Goal: Book appointment/travel/reservation

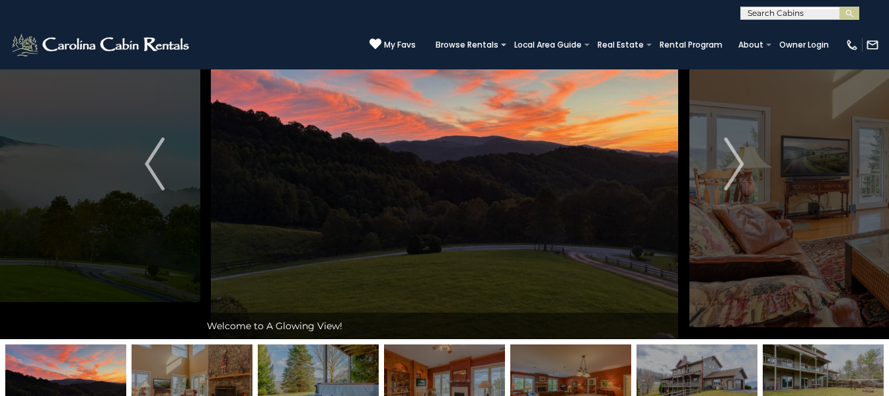
scroll to position [54, 0]
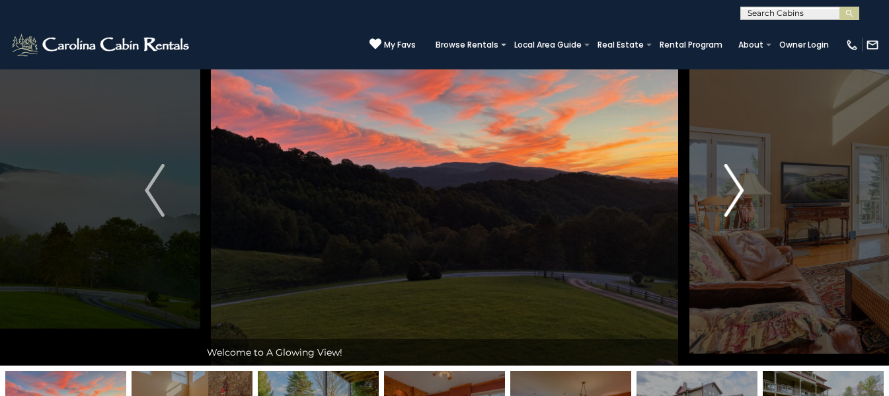
click at [739, 188] on img "Next" at bounding box center [735, 190] width 20 height 53
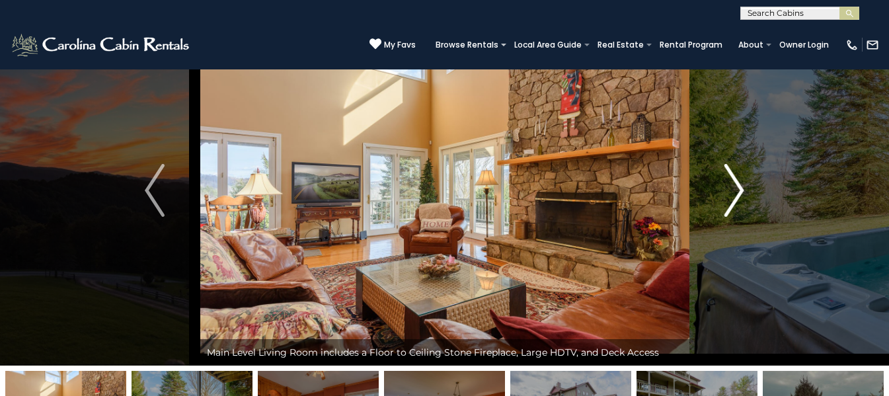
click at [739, 188] on img "Next" at bounding box center [735, 190] width 20 height 53
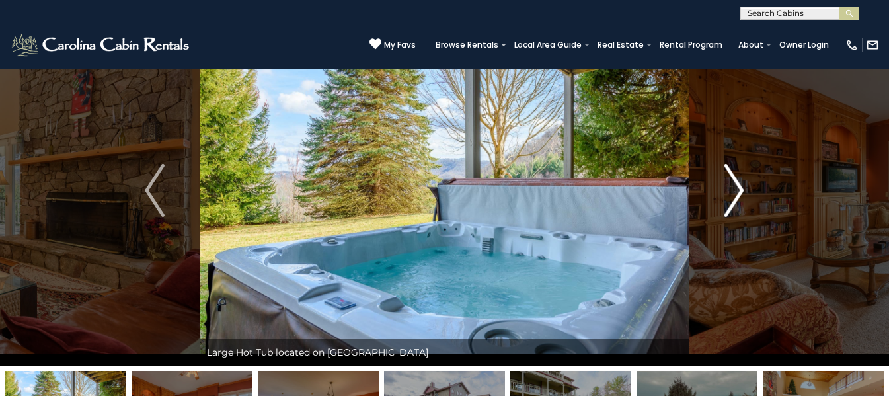
click at [739, 188] on img "Next" at bounding box center [735, 190] width 20 height 53
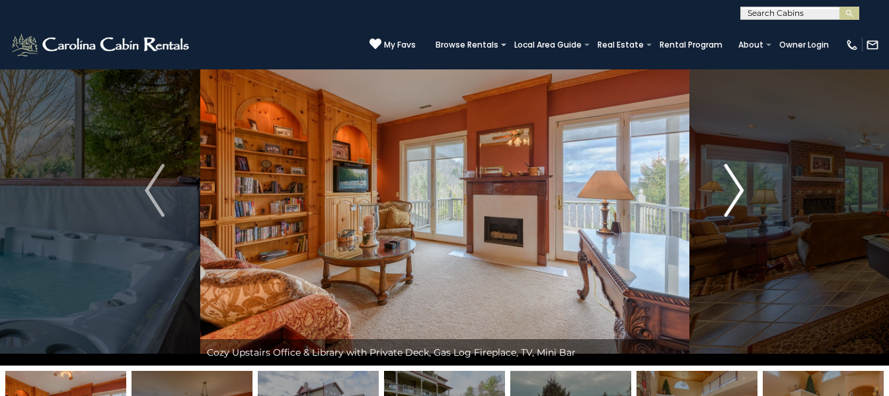
click at [739, 188] on img "Next" at bounding box center [735, 190] width 20 height 53
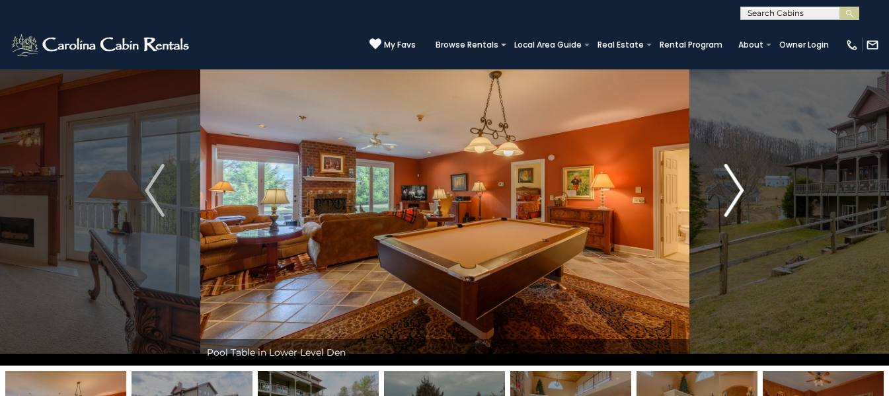
click at [739, 188] on img "Next" at bounding box center [735, 190] width 20 height 53
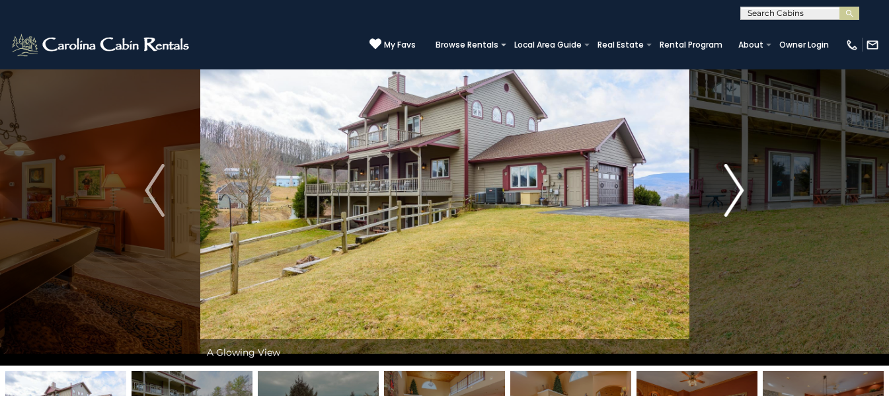
click at [739, 188] on img "Next" at bounding box center [735, 190] width 20 height 53
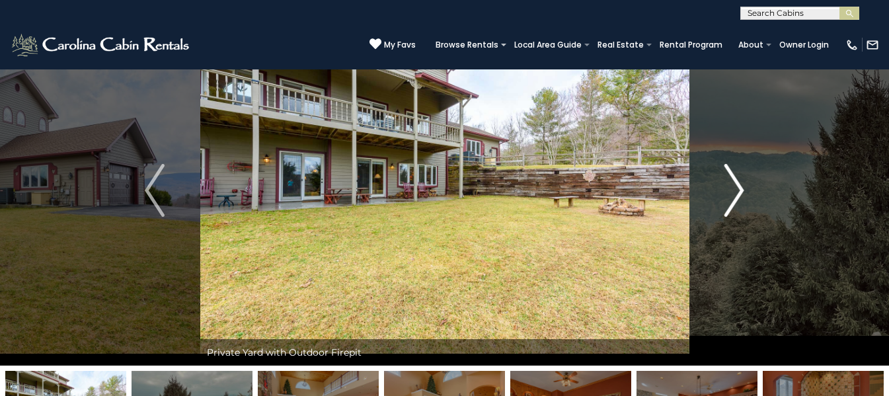
click at [739, 188] on img "Next" at bounding box center [735, 190] width 20 height 53
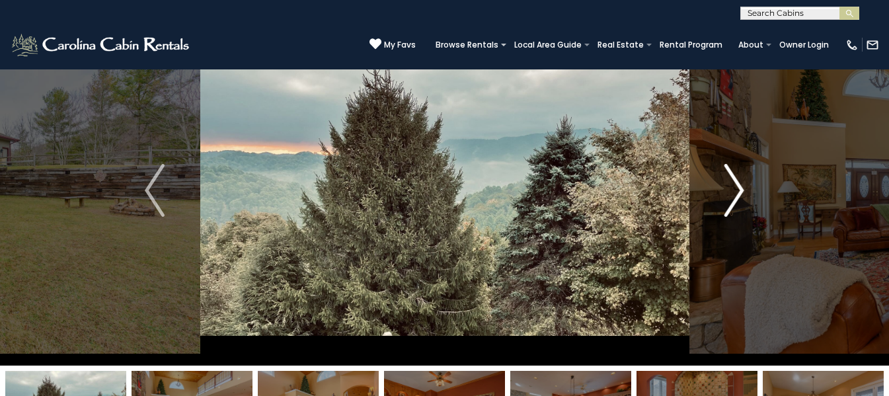
click at [739, 188] on img "Next" at bounding box center [735, 190] width 20 height 53
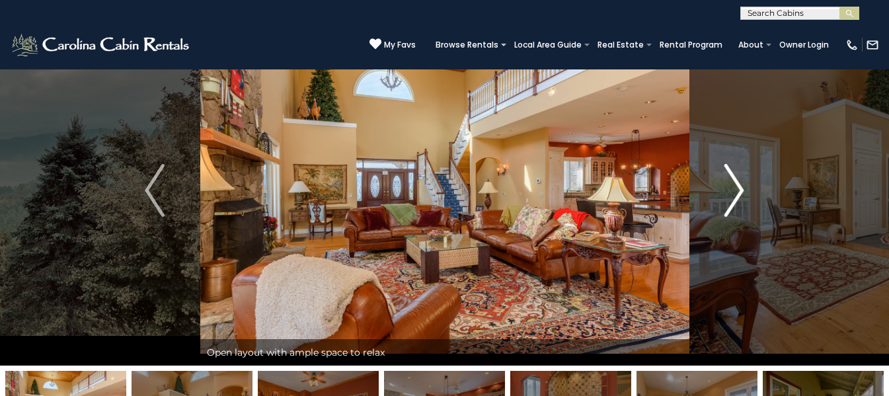
click at [739, 188] on img "Next" at bounding box center [735, 190] width 20 height 53
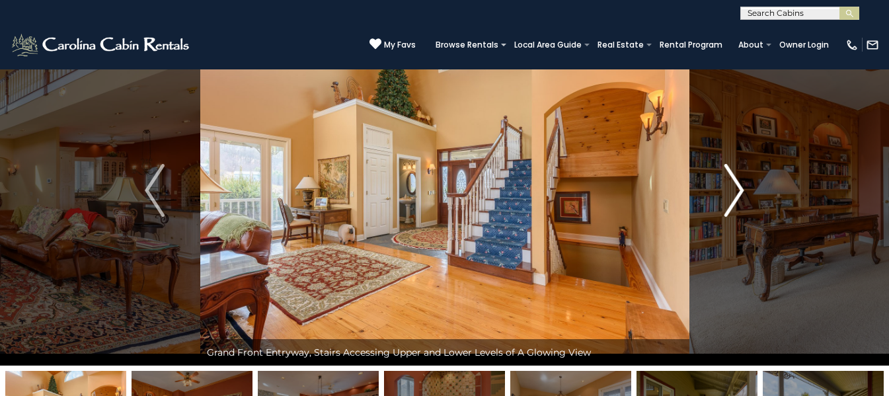
click at [739, 188] on img "Next" at bounding box center [735, 190] width 20 height 53
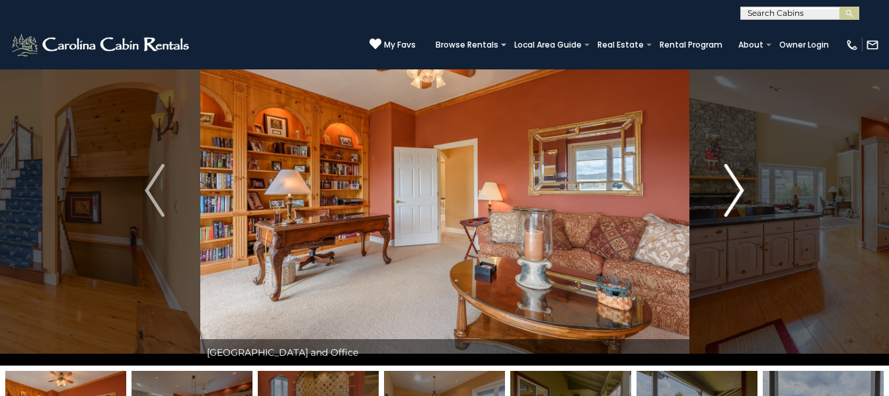
click at [739, 188] on img "Next" at bounding box center [735, 190] width 20 height 53
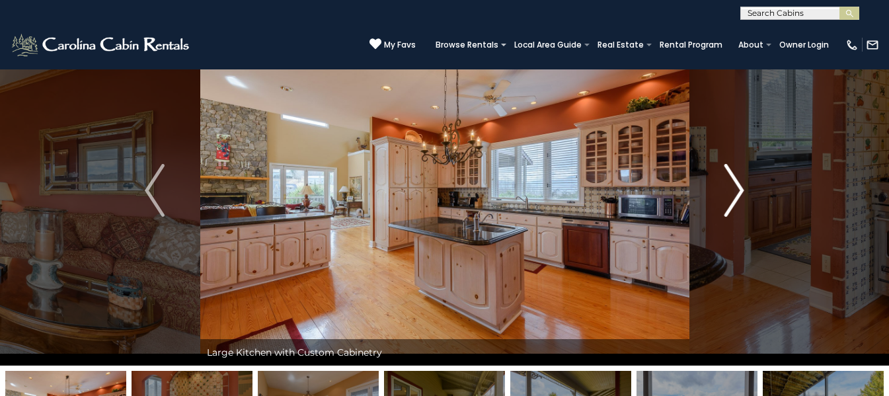
click at [739, 188] on img "Next" at bounding box center [735, 190] width 20 height 53
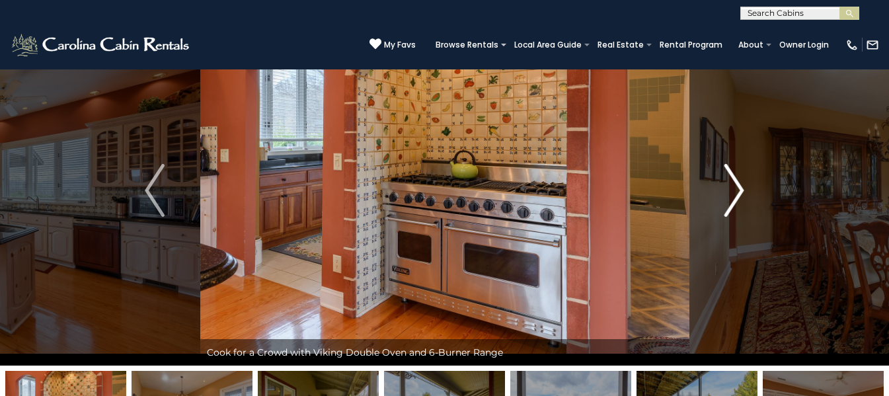
click at [739, 188] on img "Next" at bounding box center [735, 190] width 20 height 53
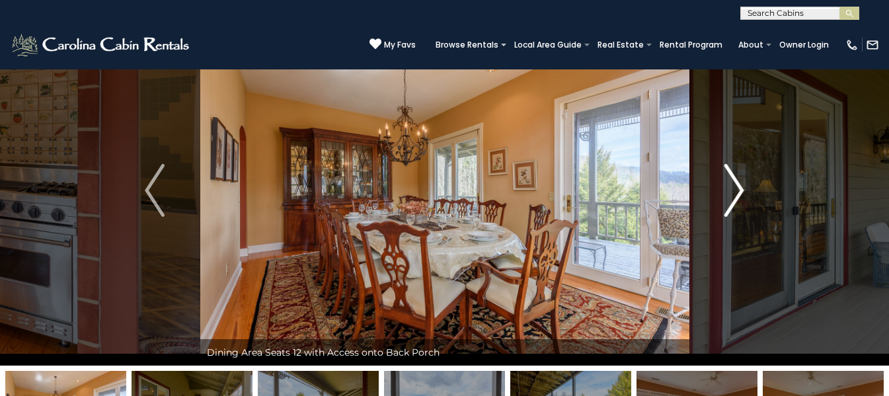
click at [739, 188] on img "Next" at bounding box center [735, 190] width 20 height 53
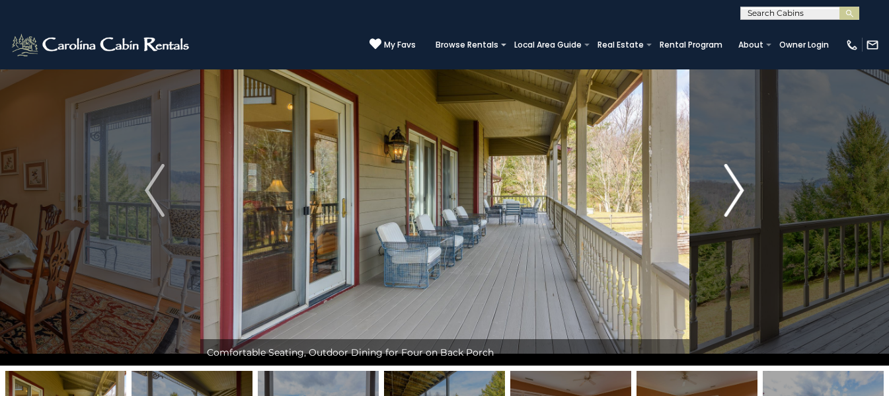
click at [739, 188] on img "Next" at bounding box center [735, 190] width 20 height 53
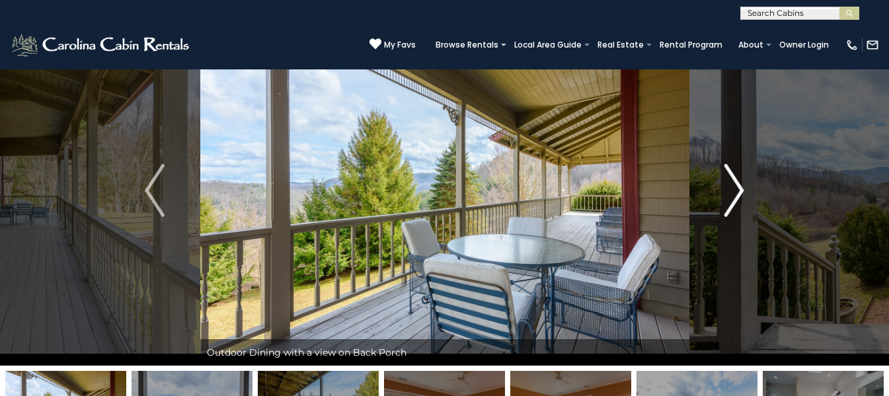
click at [739, 188] on img "Next" at bounding box center [735, 190] width 20 height 53
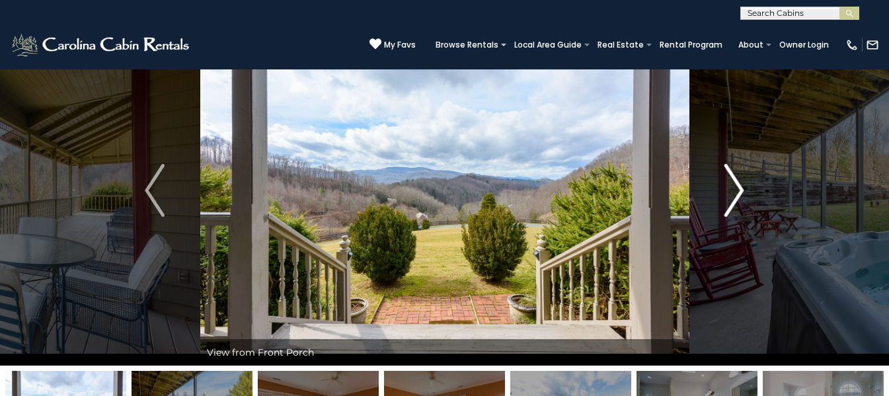
click at [739, 188] on img "Next" at bounding box center [735, 190] width 20 height 53
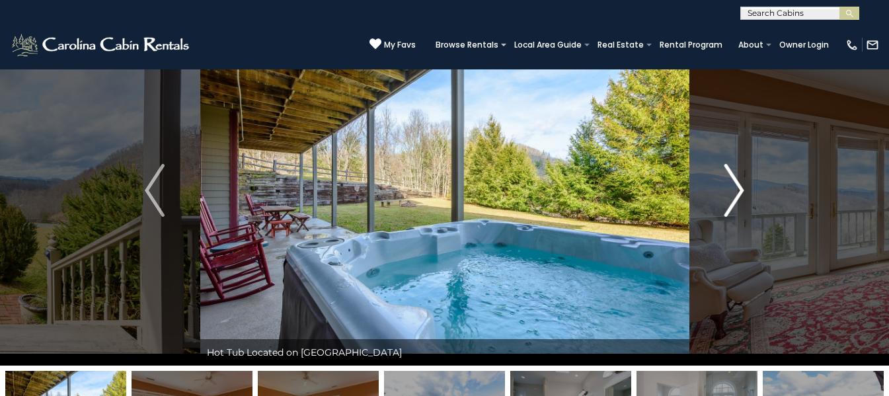
click at [739, 188] on img "Next" at bounding box center [735, 190] width 20 height 53
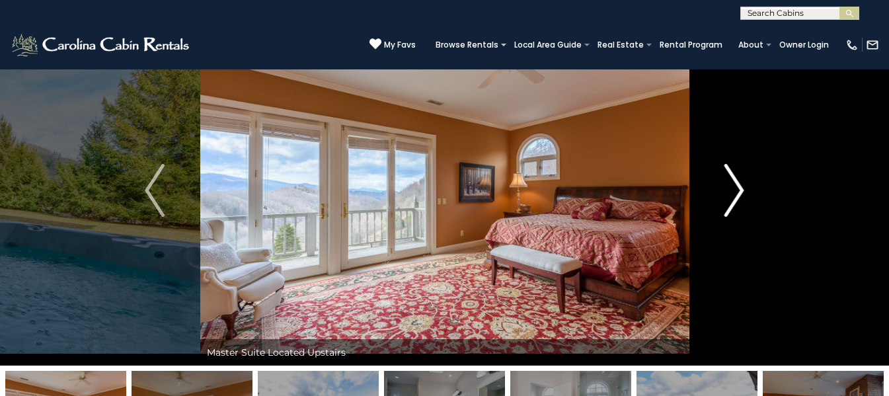
click at [739, 188] on img "Next" at bounding box center [735, 190] width 20 height 53
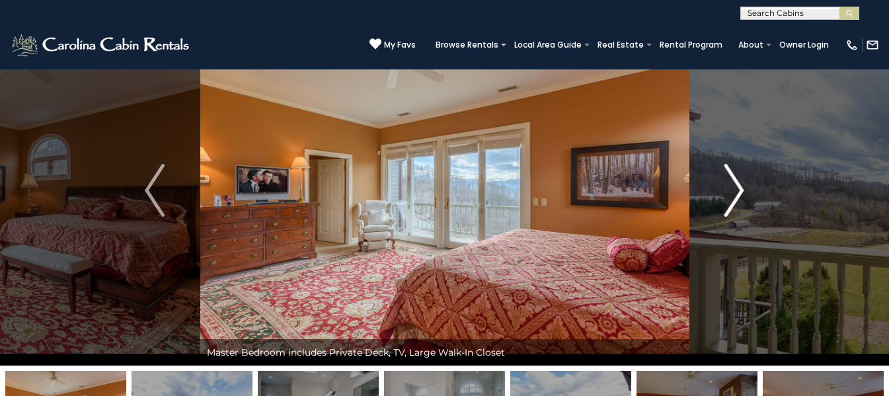
click at [739, 188] on img "Next" at bounding box center [735, 190] width 20 height 53
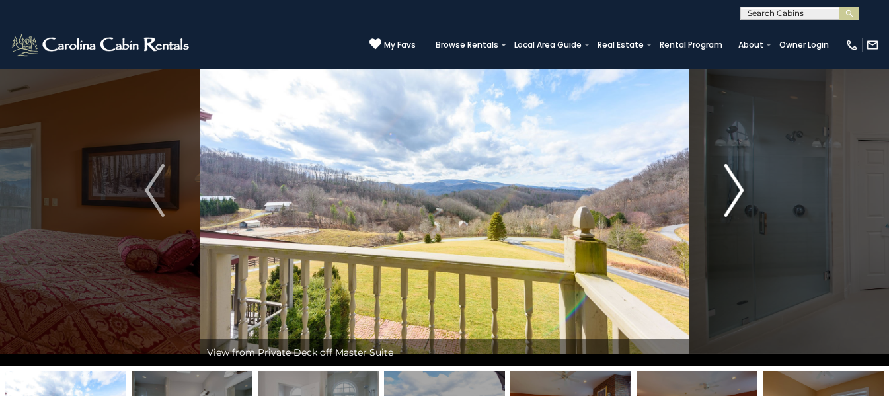
click at [739, 188] on img "Next" at bounding box center [735, 190] width 20 height 53
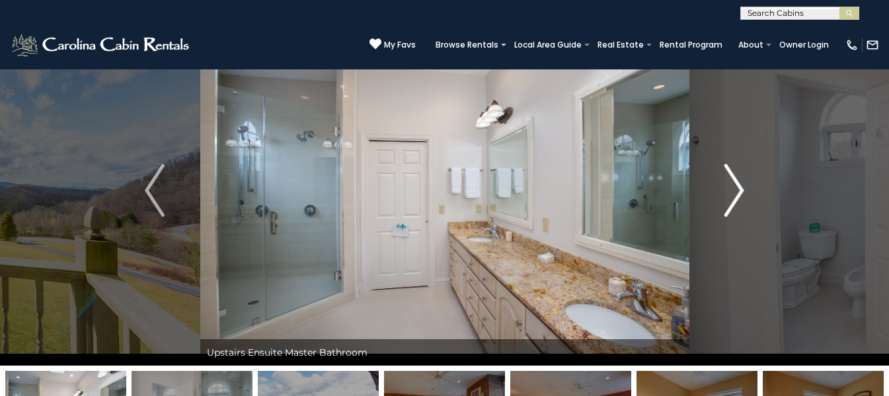
click at [739, 188] on img "Next" at bounding box center [735, 190] width 20 height 53
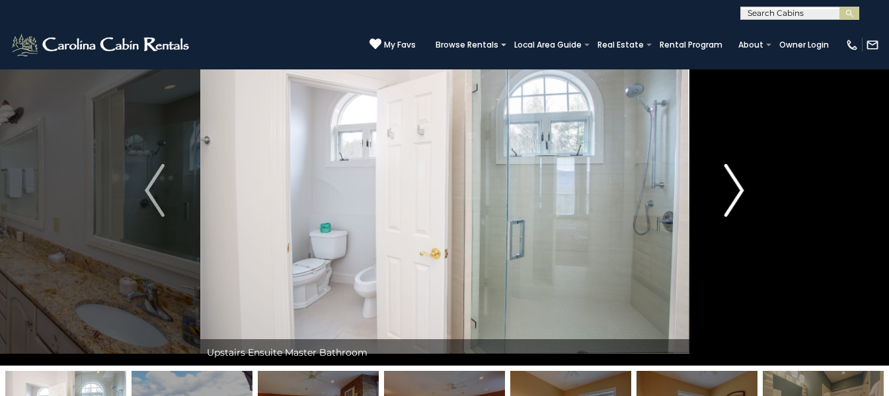
click at [739, 188] on img "Next" at bounding box center [735, 190] width 20 height 53
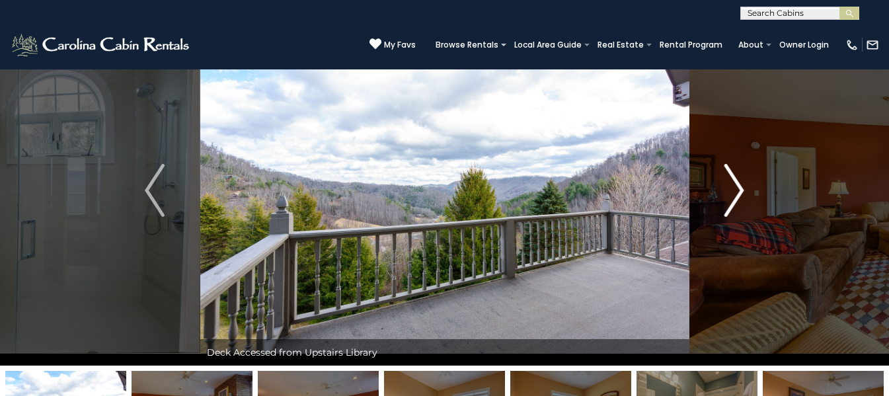
click at [739, 188] on img "Next" at bounding box center [735, 190] width 20 height 53
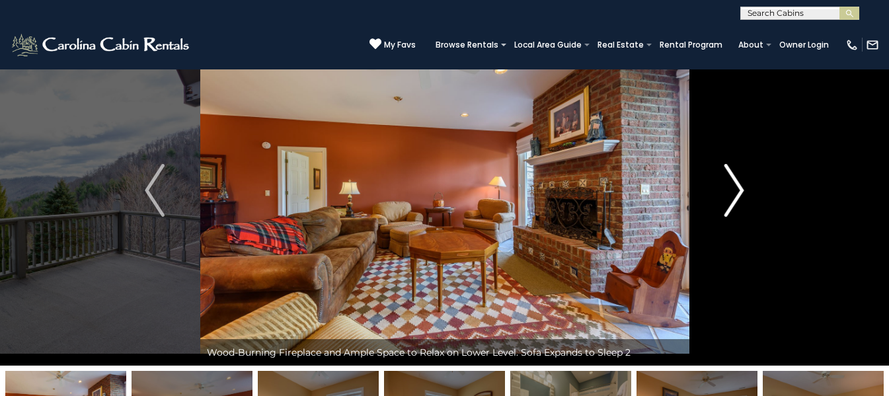
click at [739, 188] on img "Next" at bounding box center [735, 190] width 20 height 53
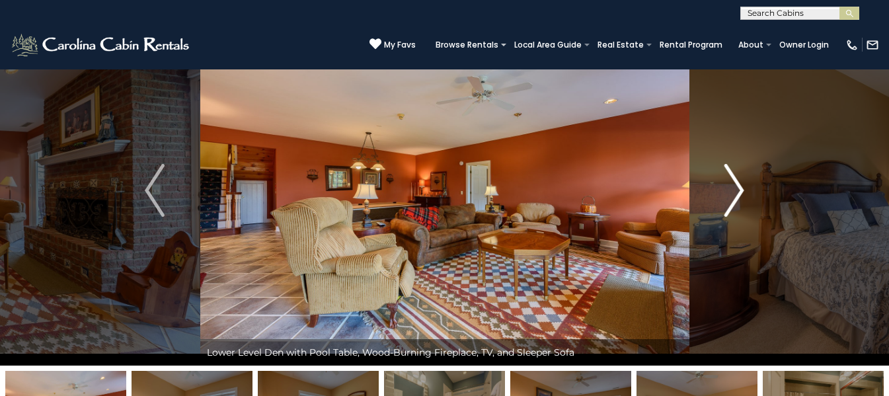
click at [739, 188] on img "Next" at bounding box center [735, 190] width 20 height 53
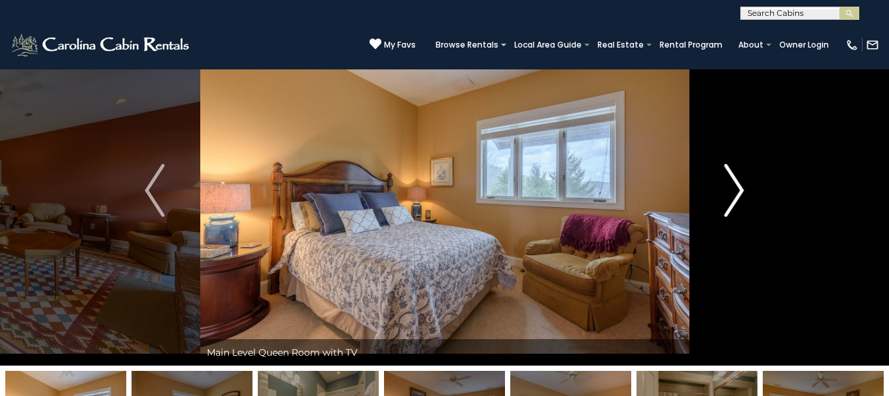
click at [739, 188] on img "Next" at bounding box center [735, 190] width 20 height 53
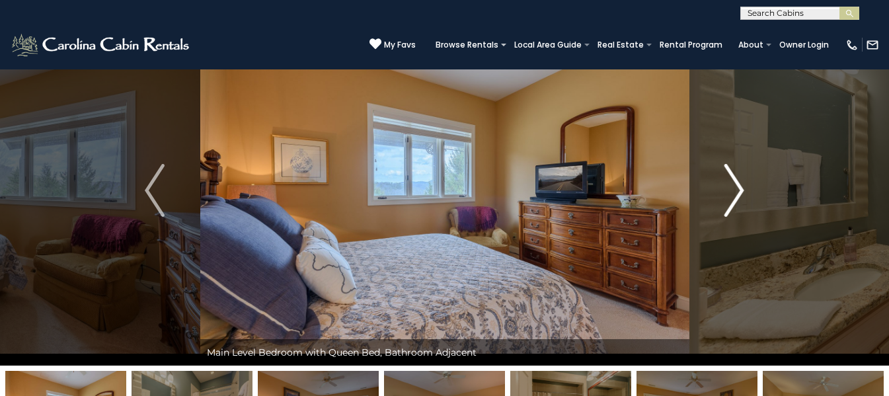
click at [739, 188] on img "Next" at bounding box center [735, 190] width 20 height 53
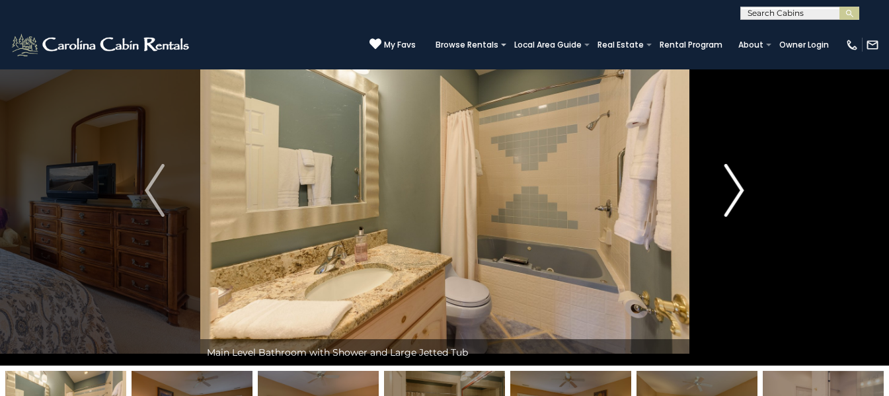
click at [739, 188] on img "Next" at bounding box center [735, 190] width 20 height 53
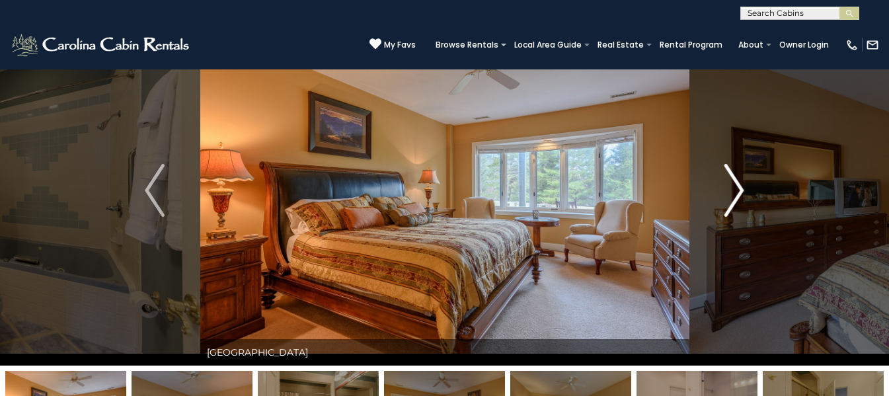
click at [739, 188] on img "Next" at bounding box center [735, 190] width 20 height 53
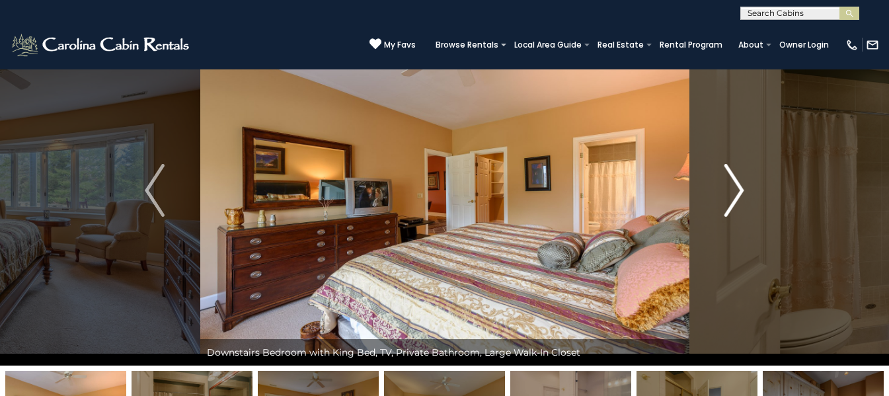
click at [739, 188] on img "Next" at bounding box center [735, 190] width 20 height 53
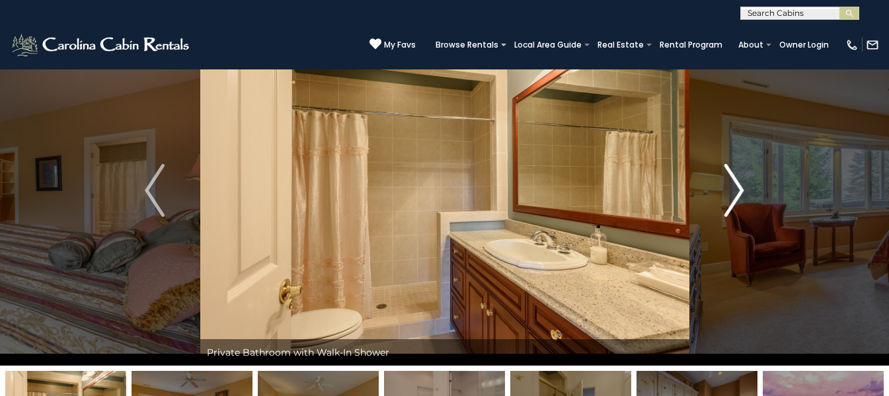
click at [739, 188] on img "Next" at bounding box center [735, 190] width 20 height 53
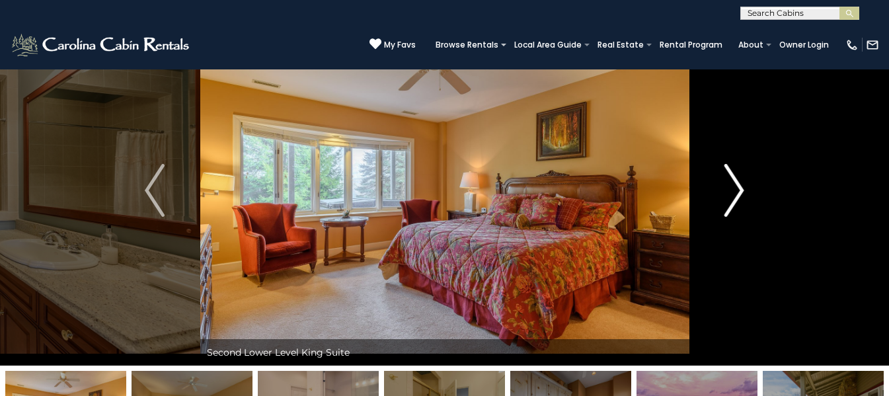
click at [739, 188] on img "Next" at bounding box center [735, 190] width 20 height 53
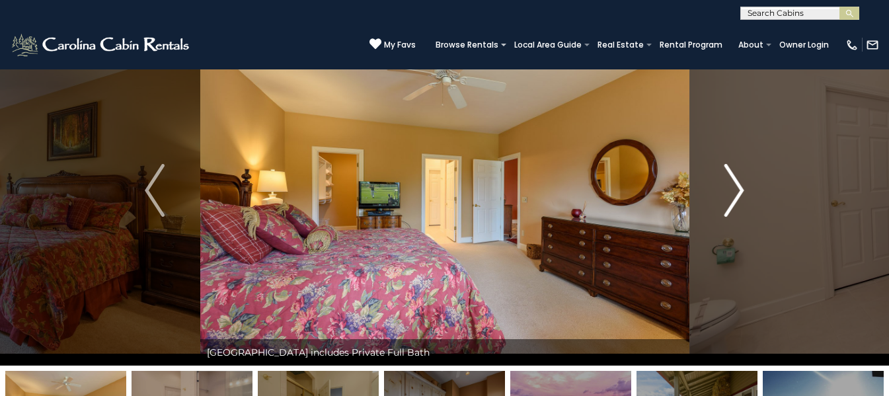
click at [739, 188] on img "Next" at bounding box center [735, 190] width 20 height 53
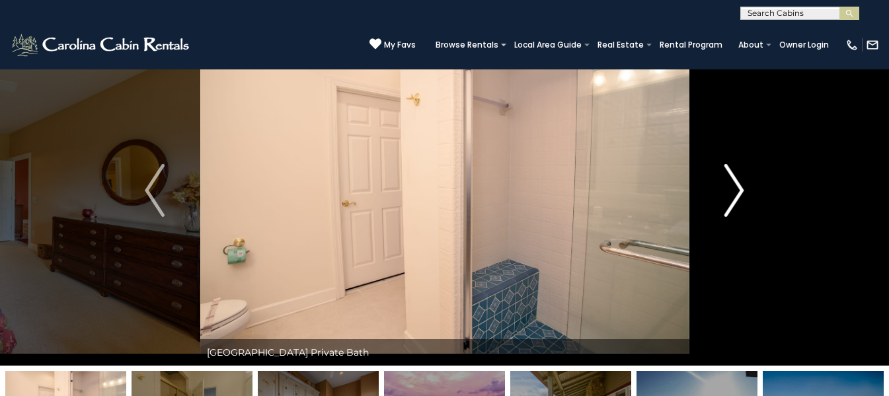
click at [739, 188] on img "Next" at bounding box center [735, 190] width 20 height 53
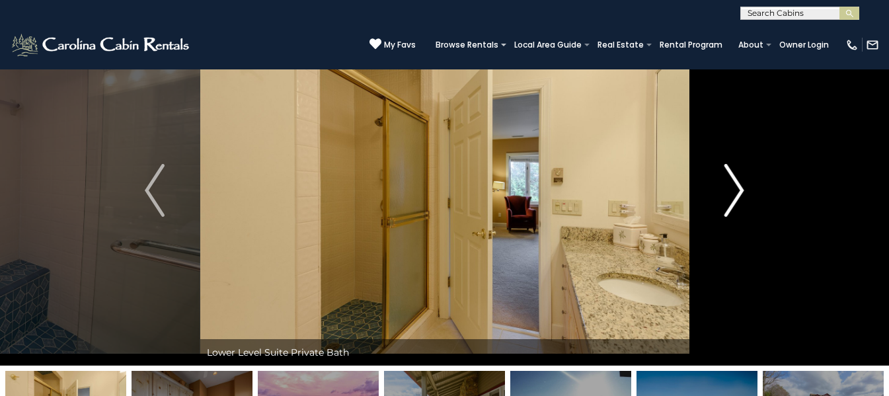
click at [739, 188] on img "Next" at bounding box center [735, 190] width 20 height 53
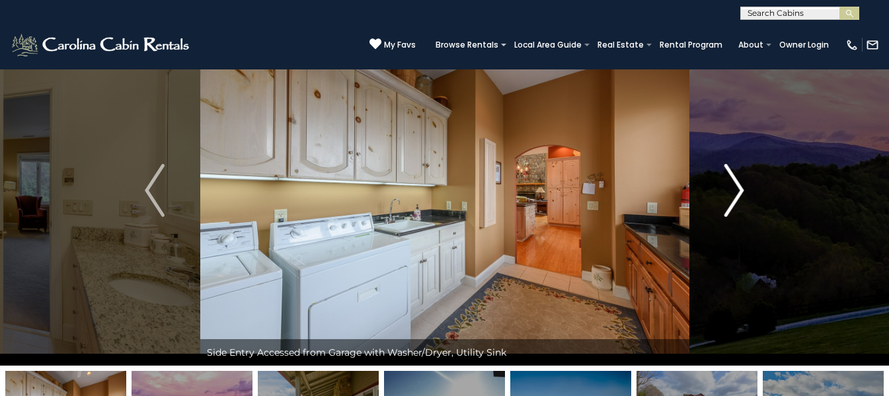
click at [739, 188] on img "Next" at bounding box center [735, 190] width 20 height 53
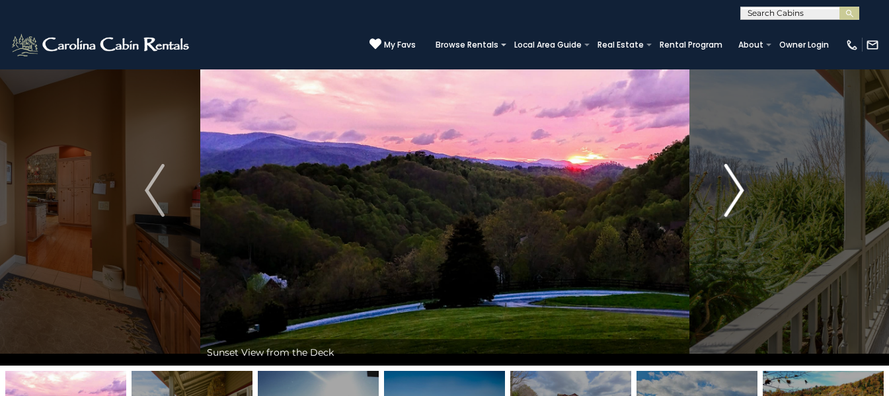
click at [739, 188] on img "Next" at bounding box center [735, 190] width 20 height 53
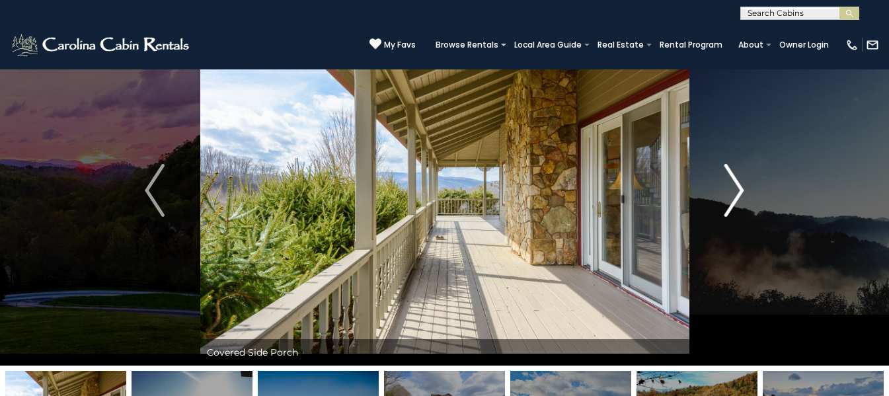
click at [739, 188] on img "Next" at bounding box center [735, 190] width 20 height 53
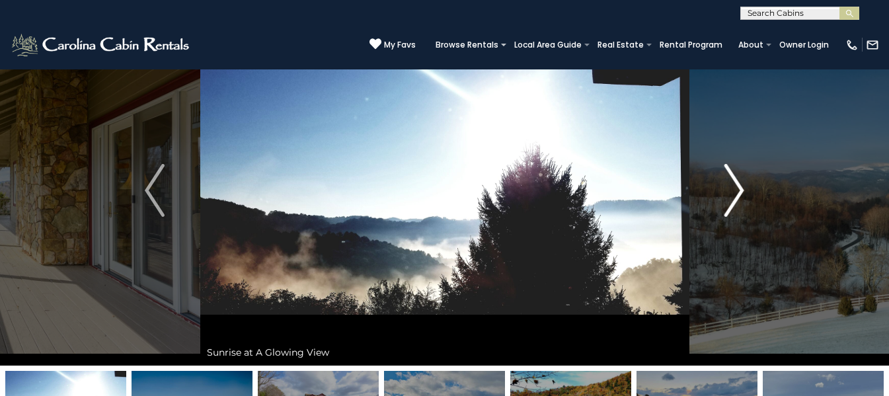
click at [739, 188] on img "Next" at bounding box center [735, 190] width 20 height 53
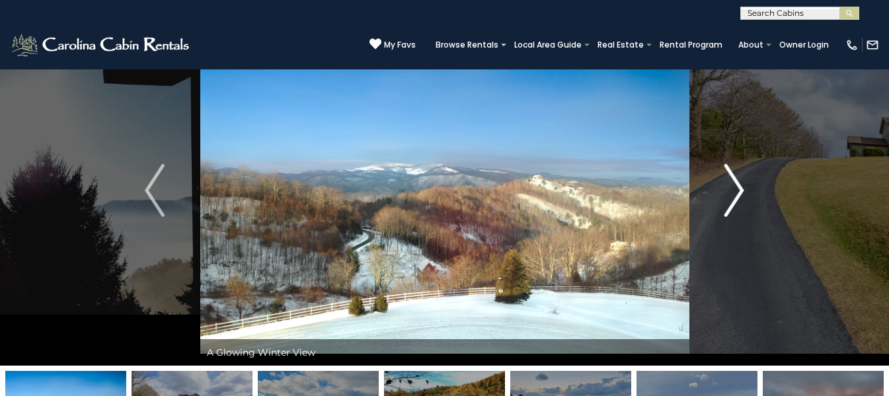
click at [739, 188] on img "Next" at bounding box center [735, 190] width 20 height 53
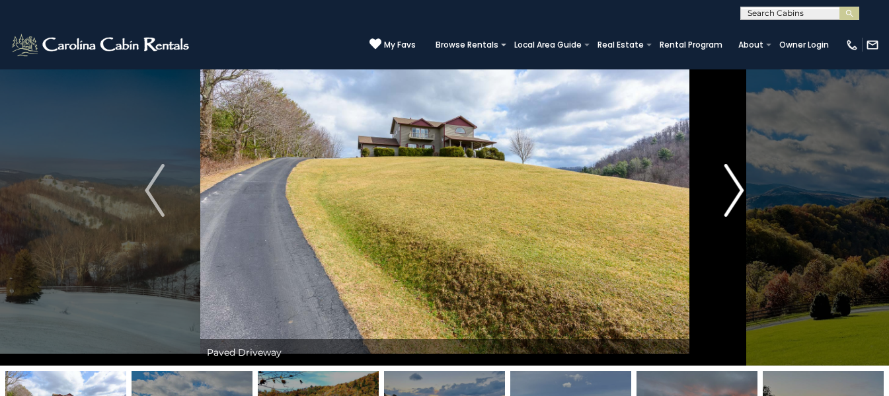
click at [739, 188] on img "Next" at bounding box center [735, 190] width 20 height 53
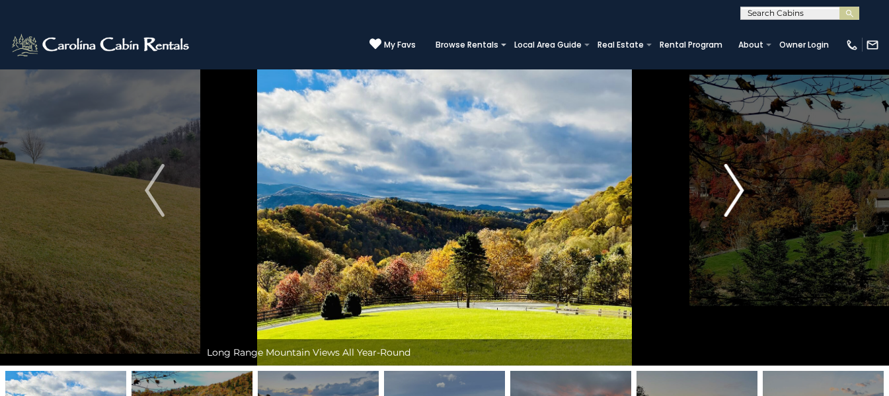
click at [739, 188] on img "Next" at bounding box center [735, 190] width 20 height 53
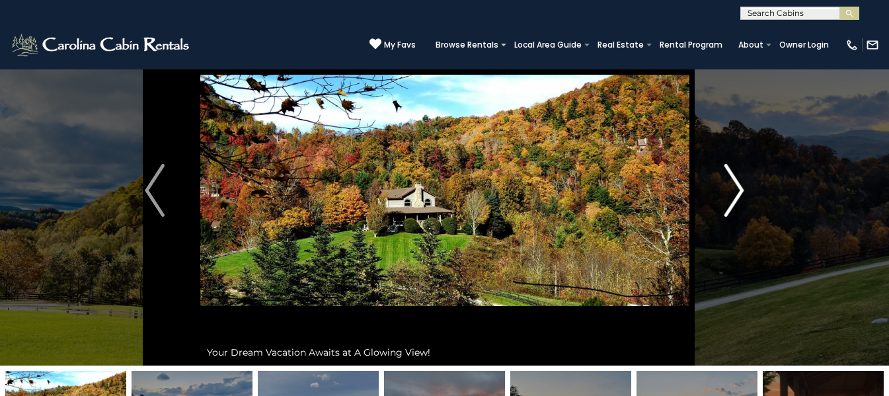
click at [739, 188] on img "Next" at bounding box center [735, 190] width 20 height 53
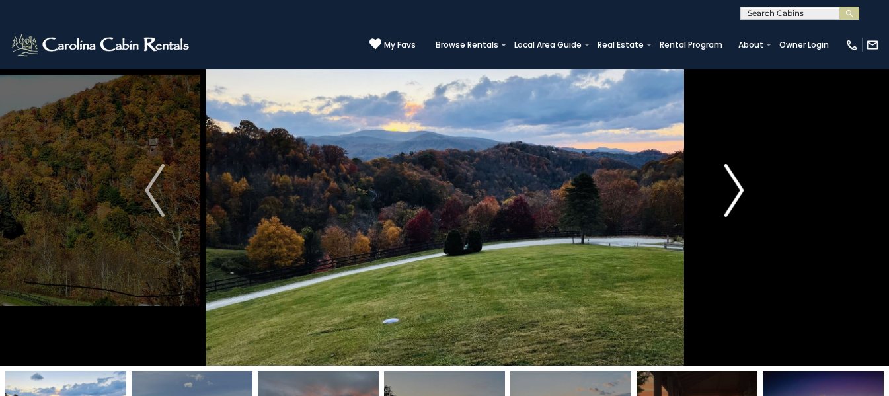
click at [739, 188] on img "Next" at bounding box center [735, 190] width 20 height 53
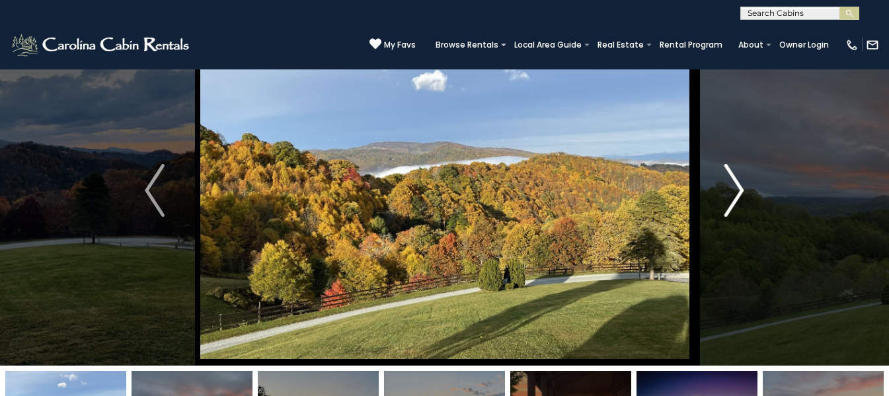
click at [739, 188] on img "Next" at bounding box center [735, 190] width 20 height 53
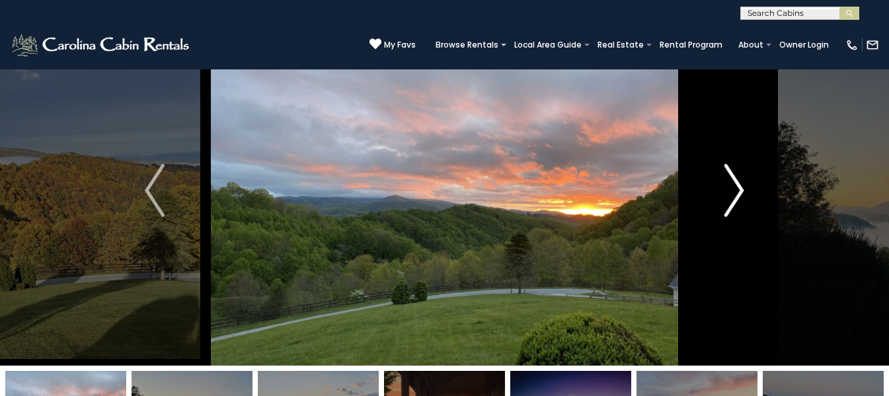
click at [739, 188] on img "Next" at bounding box center [735, 190] width 20 height 53
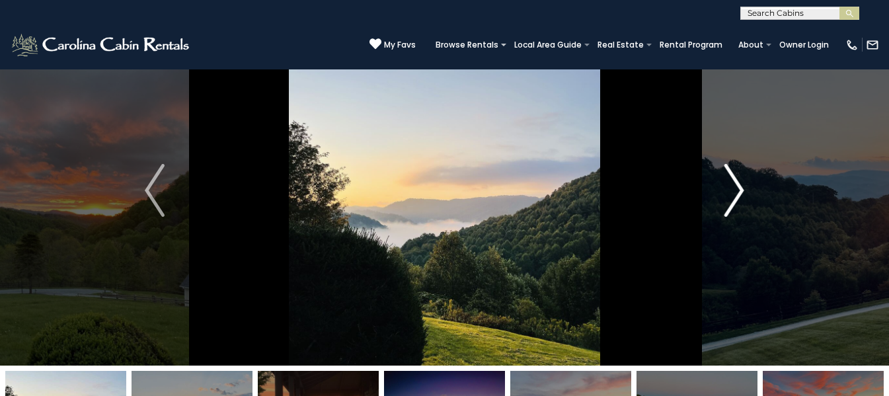
click at [739, 188] on img "Next" at bounding box center [735, 190] width 20 height 53
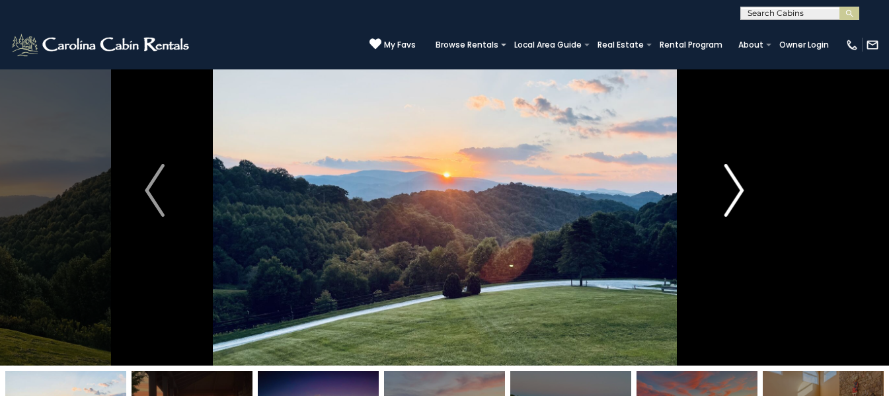
click at [739, 188] on img "Next" at bounding box center [735, 190] width 20 height 53
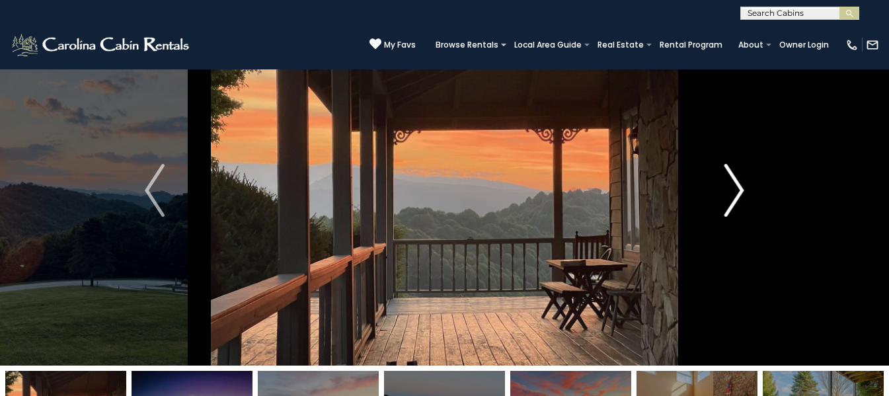
click at [739, 188] on img "Next" at bounding box center [735, 190] width 20 height 53
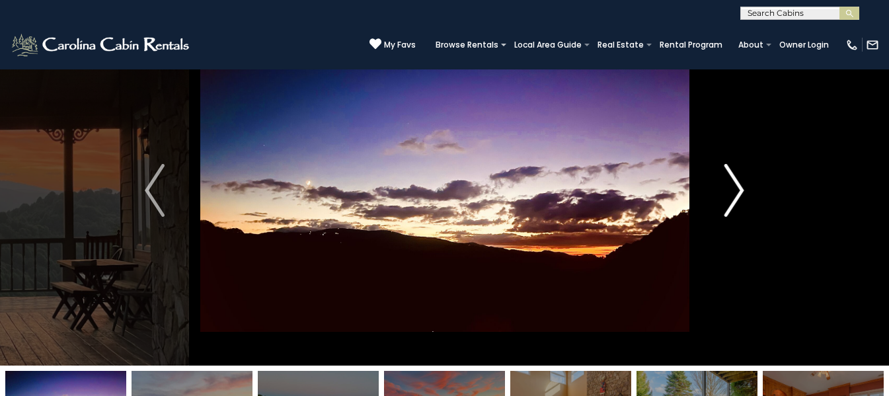
click at [739, 188] on img "Next" at bounding box center [735, 190] width 20 height 53
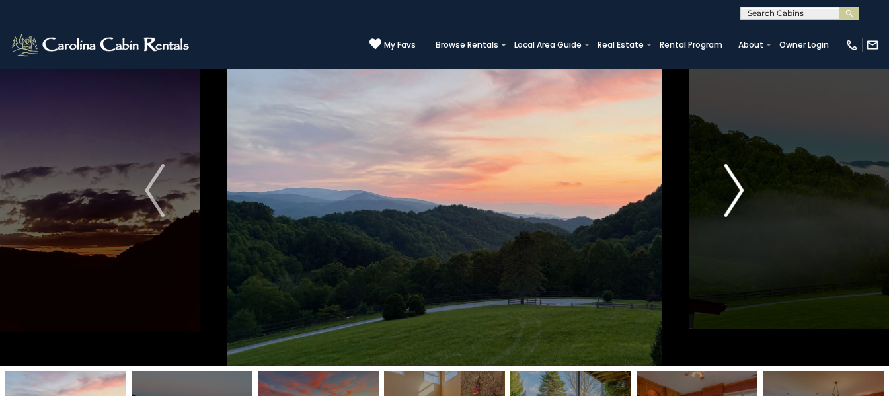
click at [739, 188] on img "Next" at bounding box center [735, 190] width 20 height 53
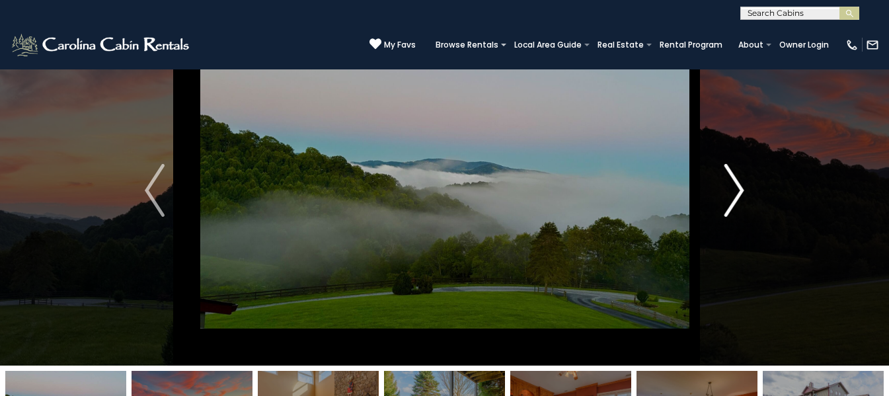
click at [739, 188] on img "Next" at bounding box center [735, 190] width 20 height 53
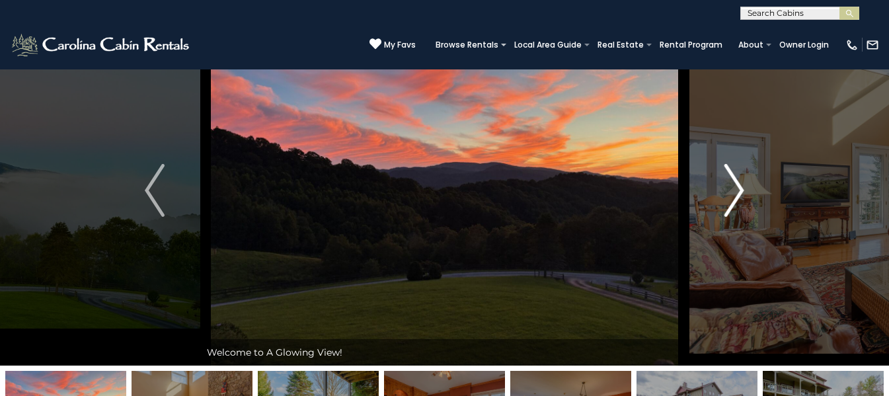
click at [739, 188] on img "Next" at bounding box center [735, 190] width 20 height 53
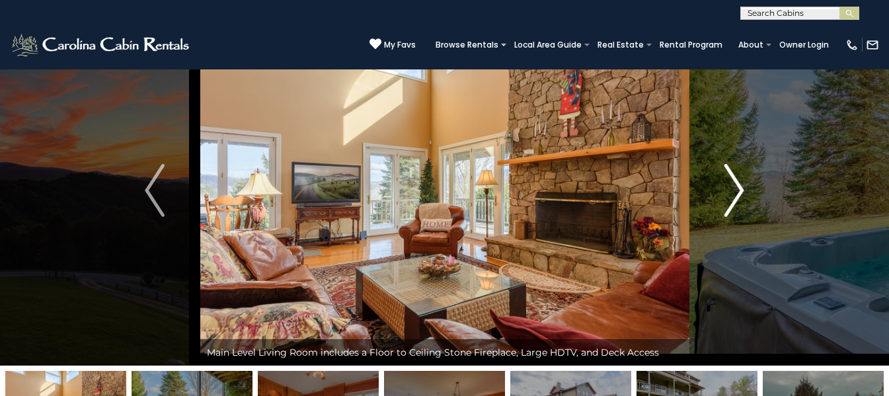
click at [739, 188] on img "Next" at bounding box center [735, 190] width 20 height 53
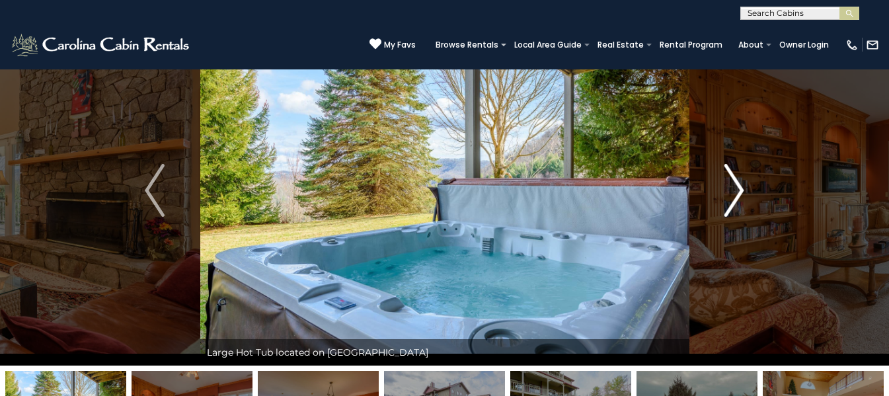
click at [739, 188] on img "Next" at bounding box center [735, 190] width 20 height 53
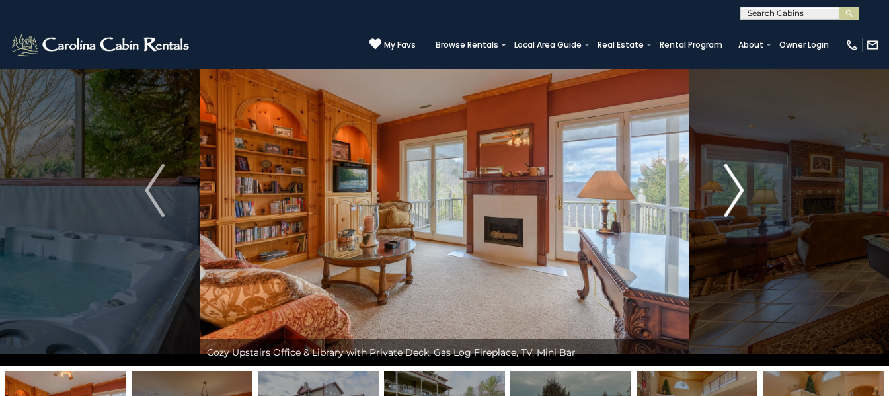
click at [739, 188] on img "Next" at bounding box center [735, 190] width 20 height 53
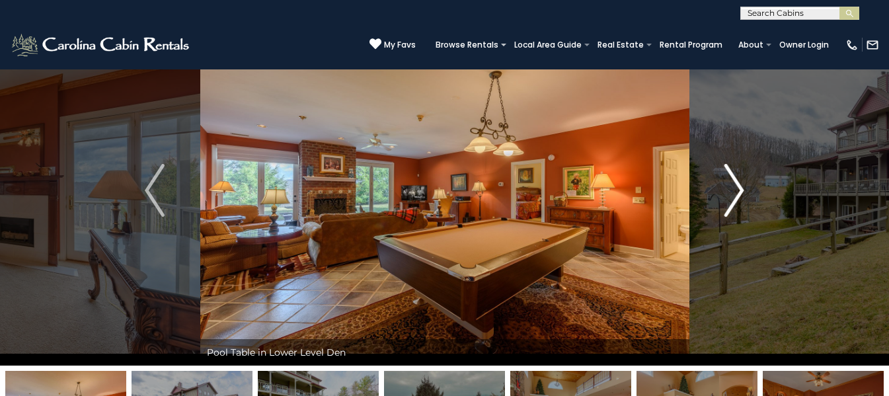
click at [739, 188] on img "Next" at bounding box center [735, 190] width 20 height 53
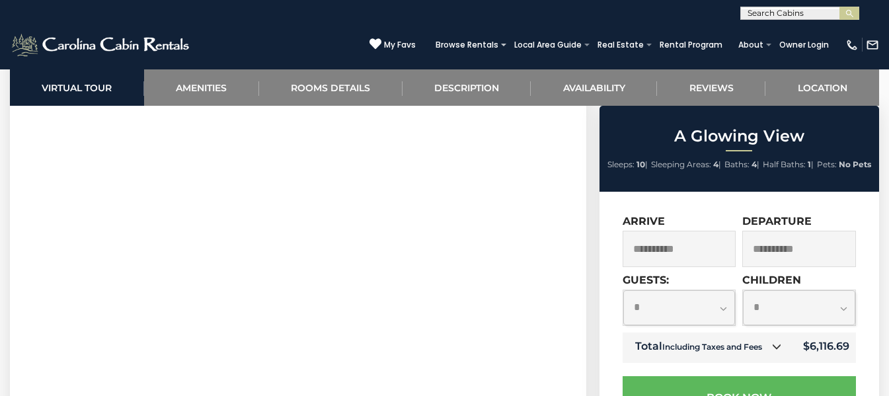
scroll to position [622, 0]
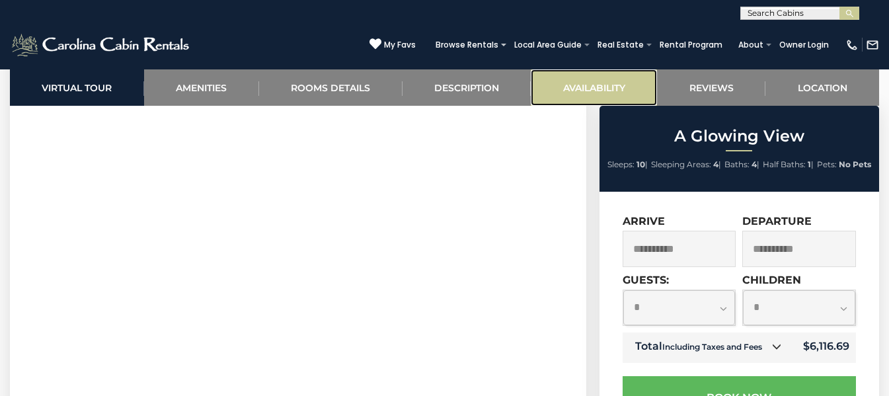
click at [601, 91] on link "Availability" at bounding box center [594, 87] width 126 height 36
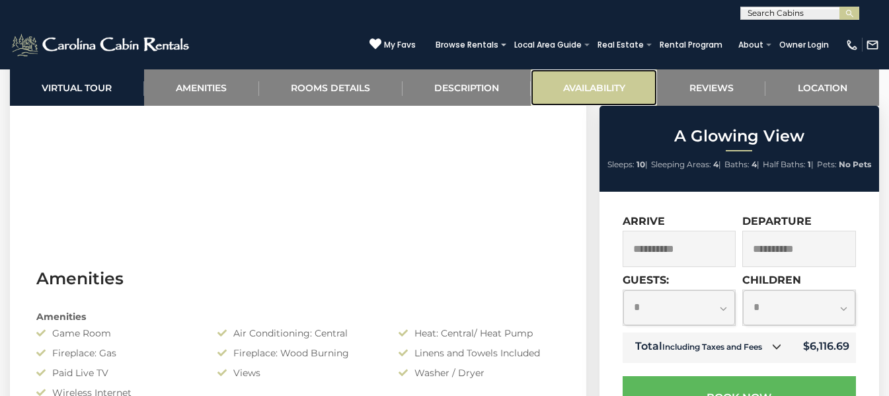
click at [601, 91] on link "Availability" at bounding box center [594, 87] width 126 height 36
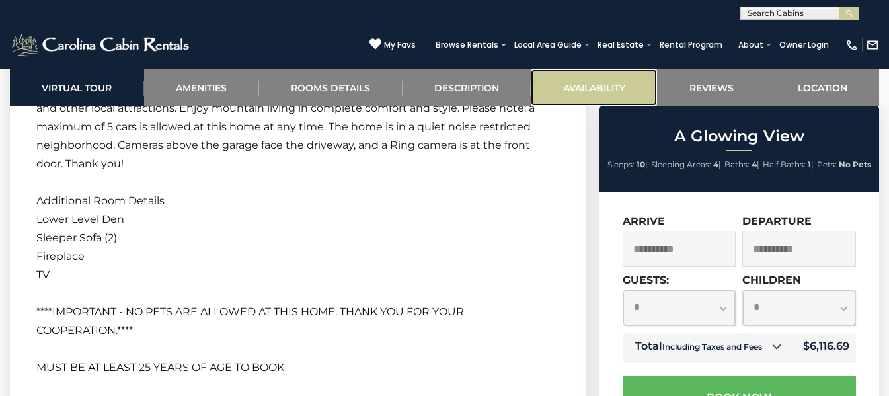
scroll to position [2474, 0]
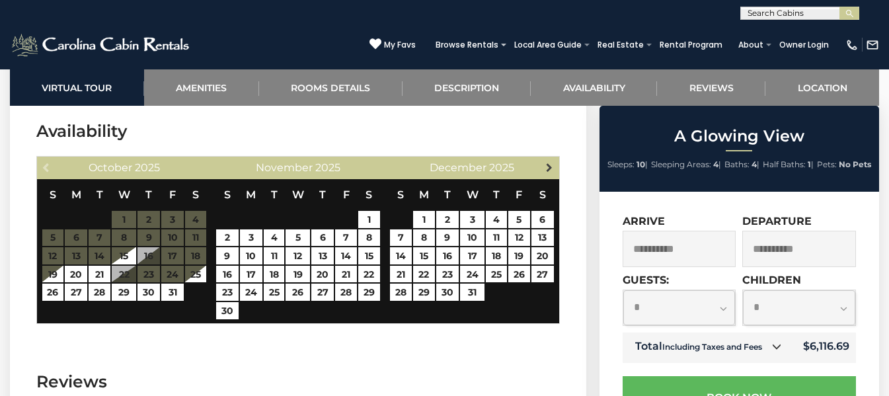
click at [550, 167] on span "Next" at bounding box center [549, 167] width 11 height 11
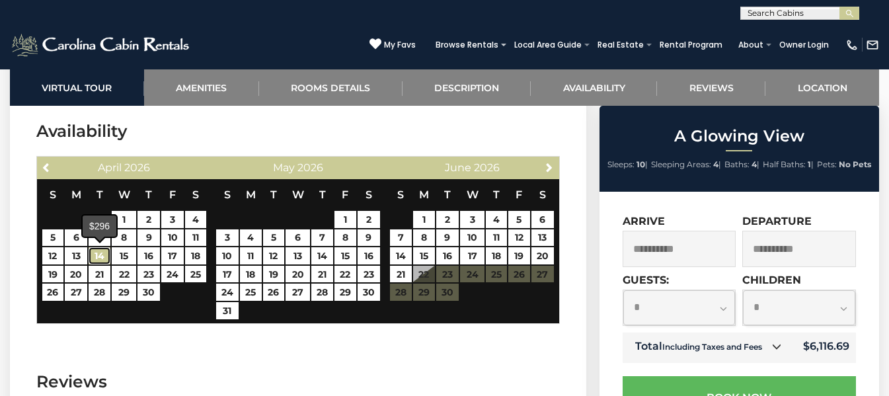
click at [103, 259] on link "14" at bounding box center [100, 255] width 22 height 17
type input "**********"
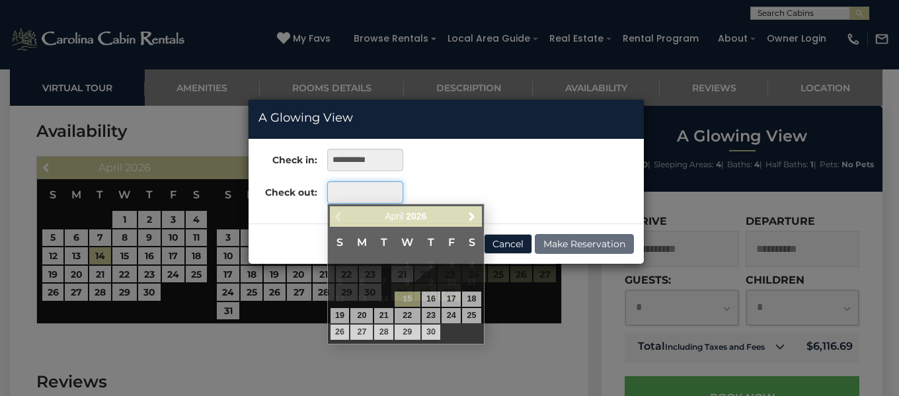
click at [368, 199] on input "text" at bounding box center [365, 192] width 76 height 22
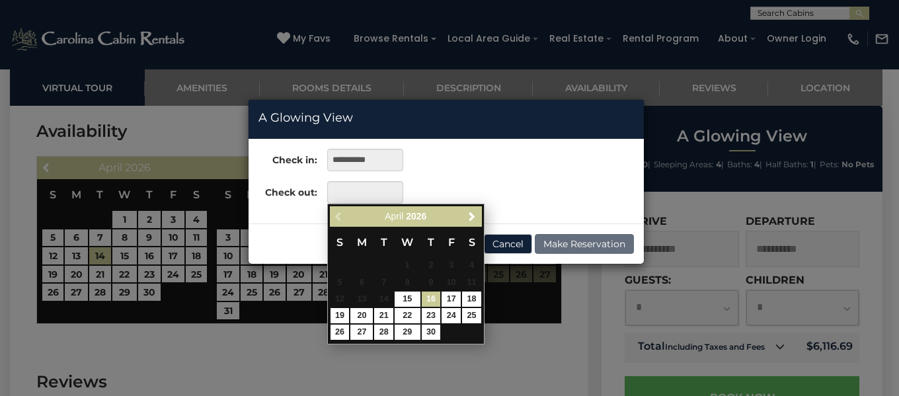
click at [432, 295] on link "16" at bounding box center [431, 299] width 19 height 15
type input "**********"
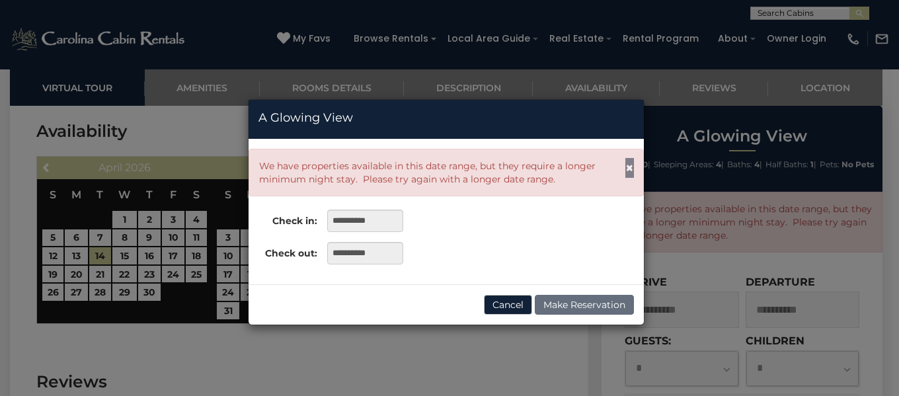
click at [633, 164] on span "×" at bounding box center [630, 167] width 9 height 17
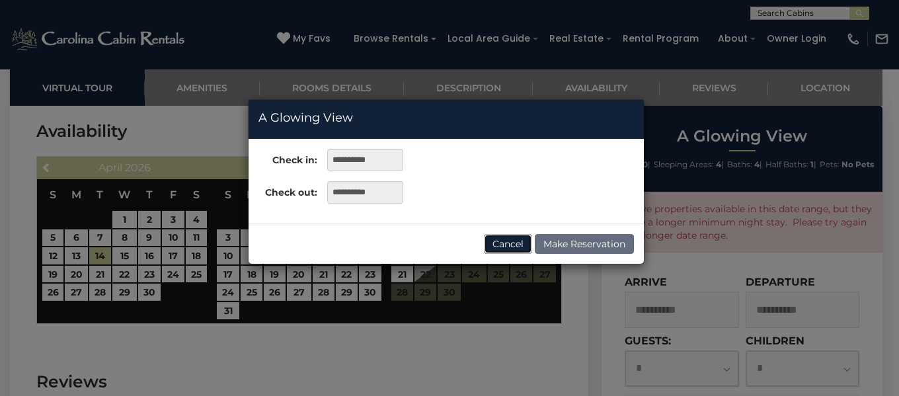
click at [511, 240] on button "Cancel" at bounding box center [508, 244] width 48 height 20
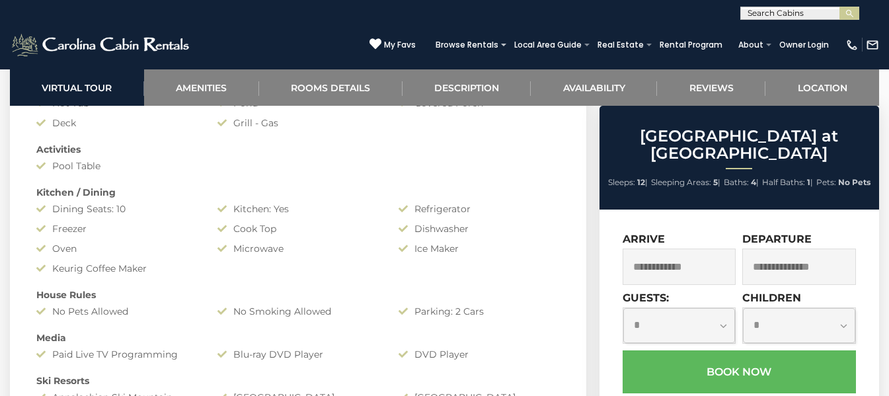
scroll to position [1084, 0]
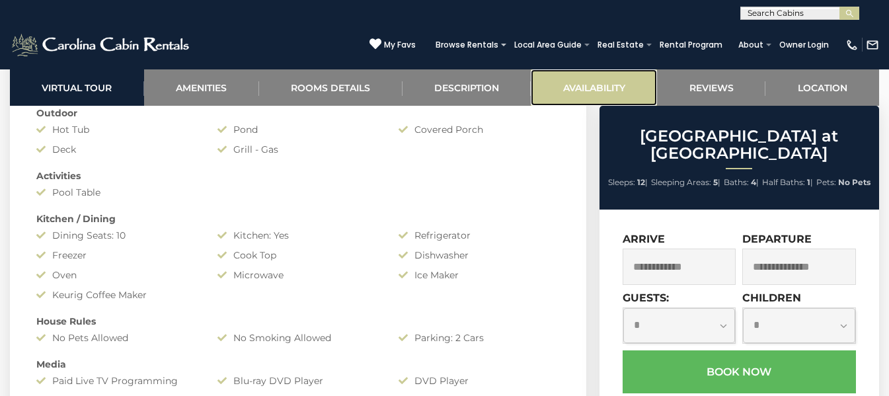
click at [579, 95] on link "Availability" at bounding box center [594, 87] width 126 height 36
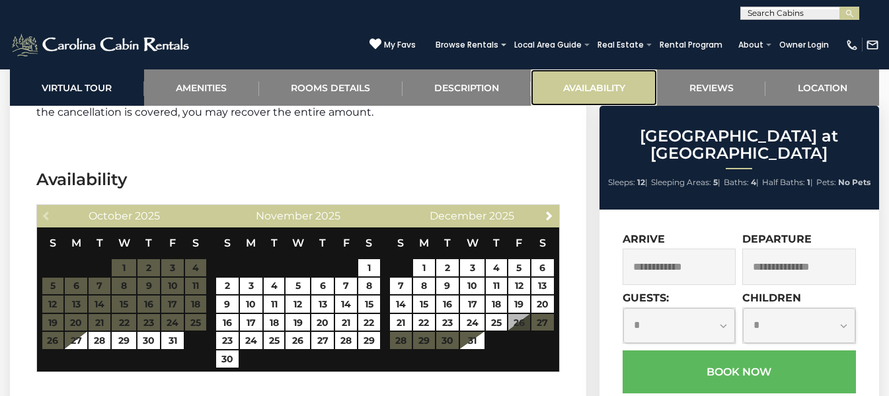
scroll to position [2931, 0]
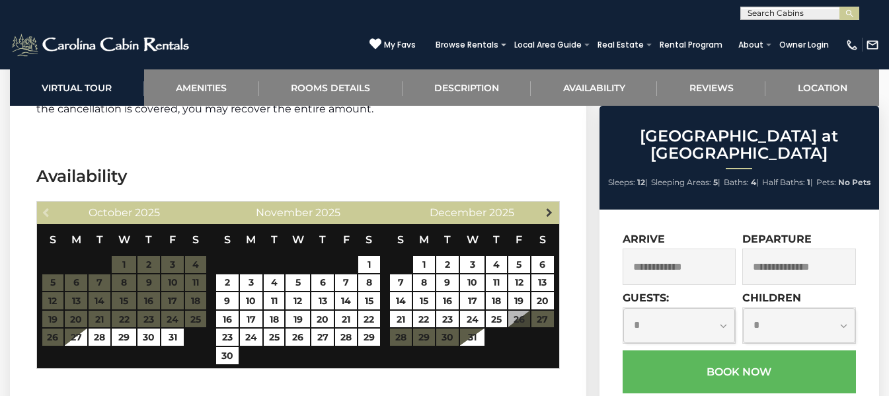
click at [546, 207] on span "Next" at bounding box center [549, 212] width 11 height 11
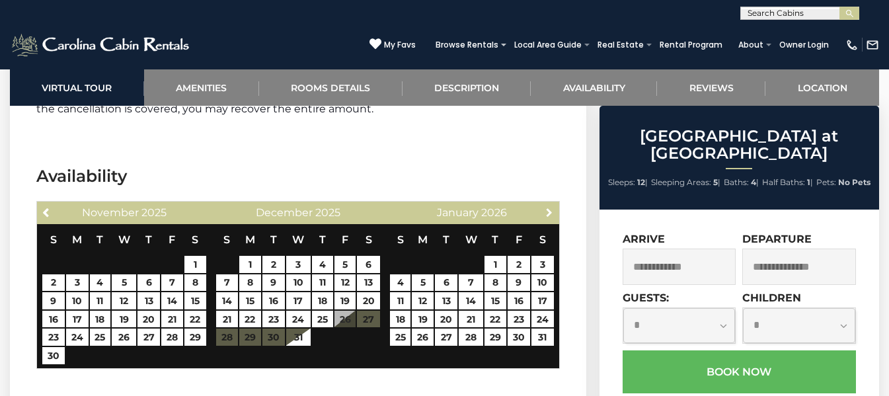
click at [546, 207] on span "Next" at bounding box center [549, 212] width 11 height 11
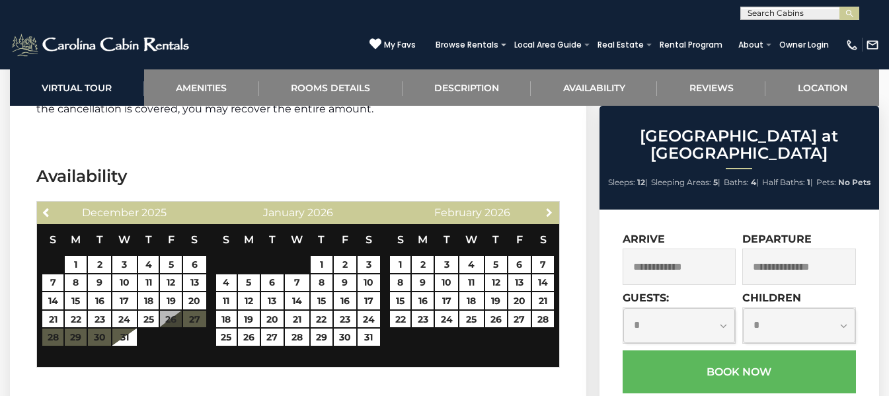
click at [546, 207] on span "Next" at bounding box center [549, 212] width 11 height 11
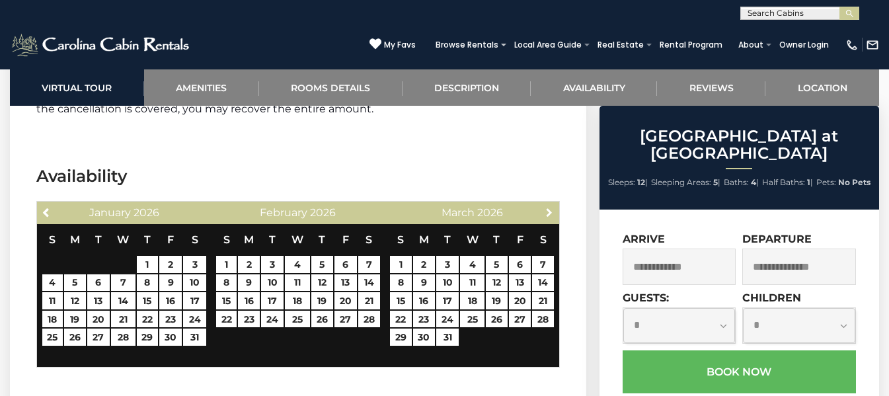
click at [546, 207] on span "Next" at bounding box center [549, 212] width 11 height 11
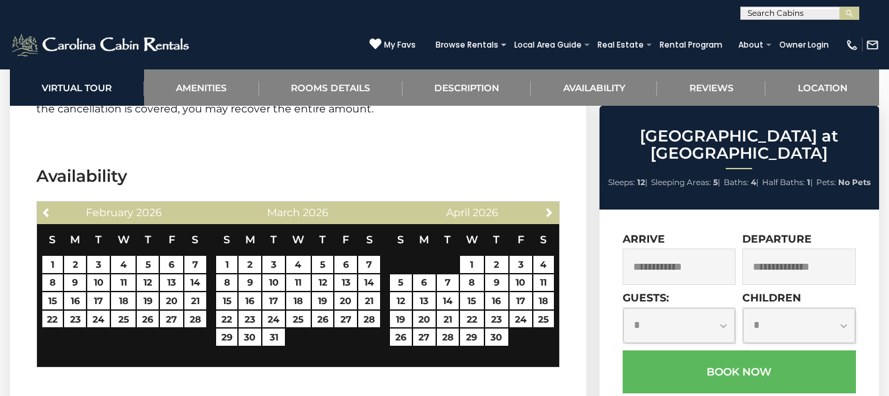
click at [668, 249] on input "text" at bounding box center [680, 267] width 114 height 36
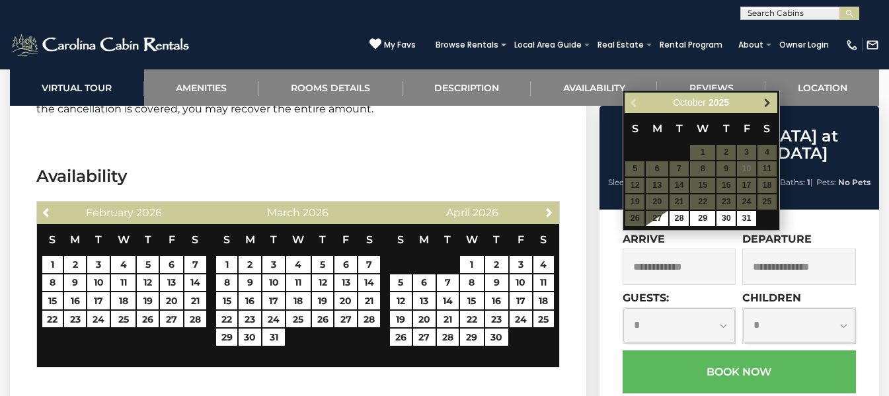
click at [768, 101] on span "Next" at bounding box center [767, 103] width 11 height 11
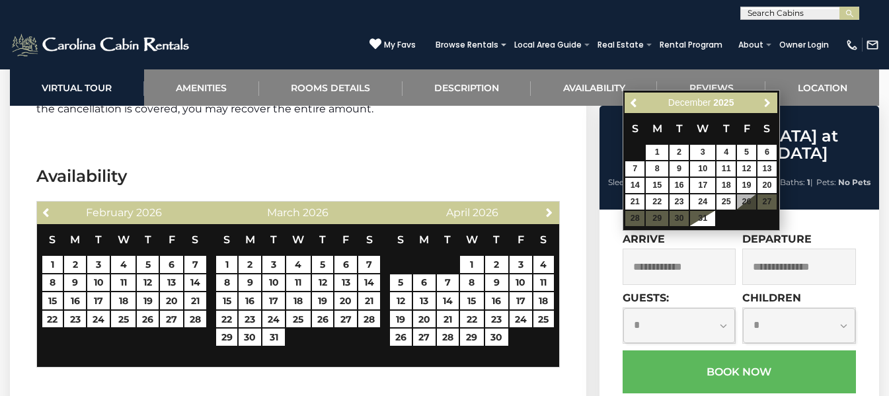
click at [768, 101] on span "Next" at bounding box center [767, 103] width 11 height 11
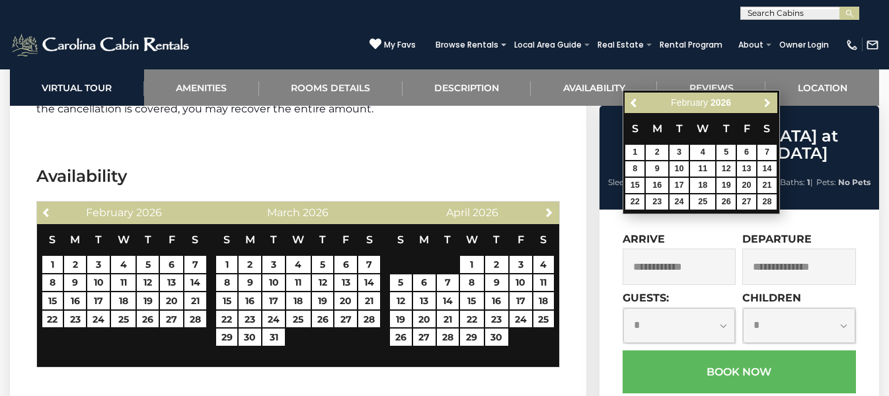
click at [768, 101] on span "Next" at bounding box center [767, 103] width 11 height 11
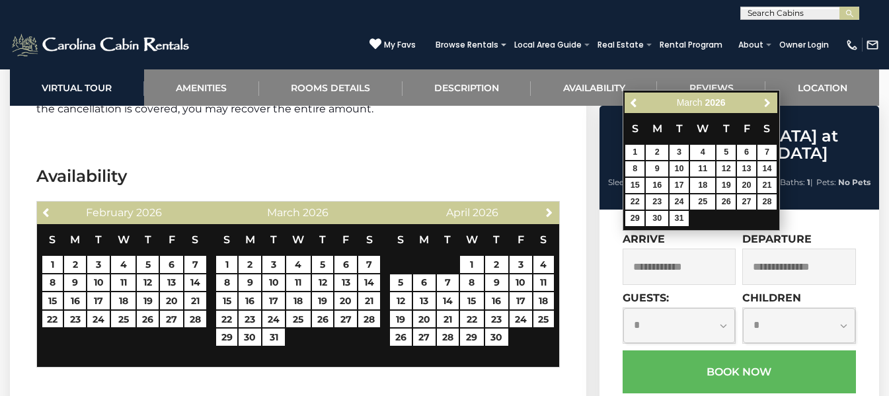
click at [768, 101] on span "Next" at bounding box center [767, 103] width 11 height 11
click at [686, 184] on link "14" at bounding box center [679, 185] width 19 height 15
type input "**********"
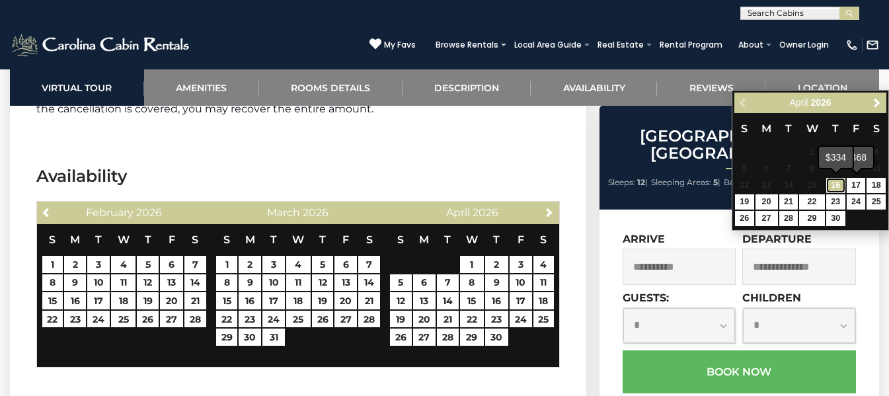
click at [842, 188] on link "16" at bounding box center [836, 185] width 19 height 15
type input "**********"
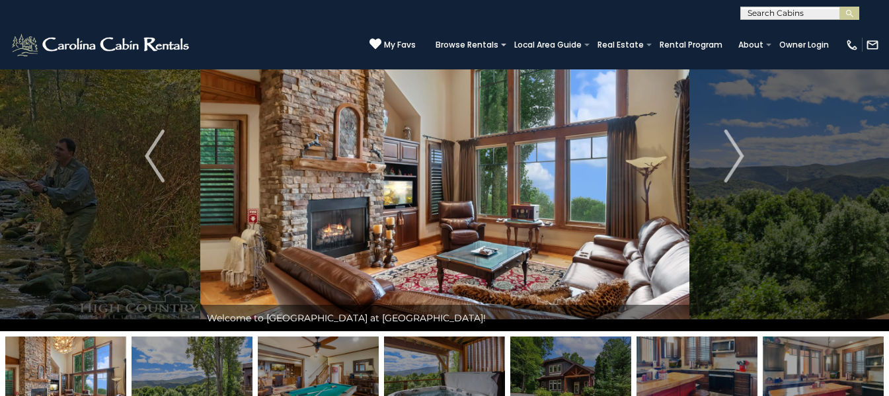
scroll to position [80, 0]
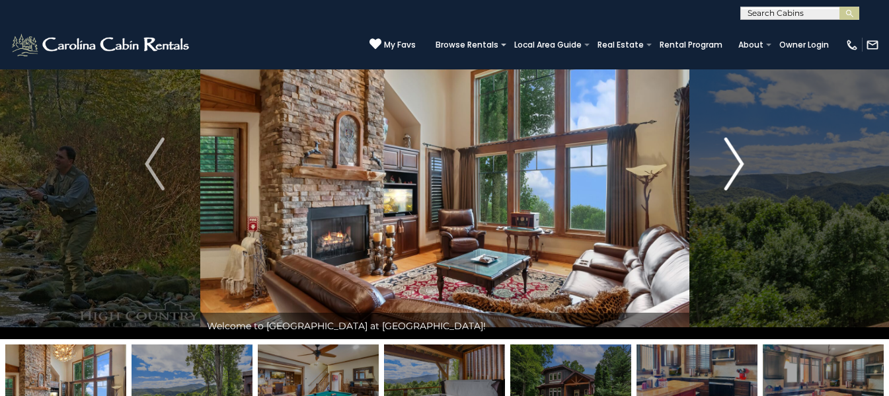
click at [739, 174] on img "Next" at bounding box center [735, 164] width 20 height 53
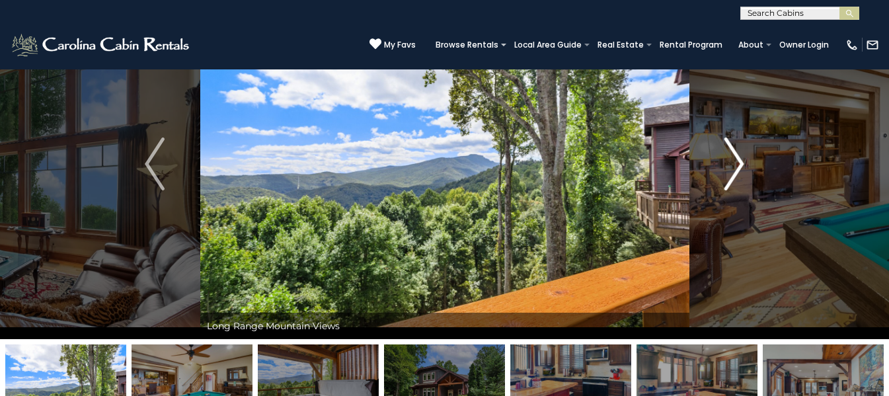
click at [739, 174] on img "Next" at bounding box center [735, 164] width 20 height 53
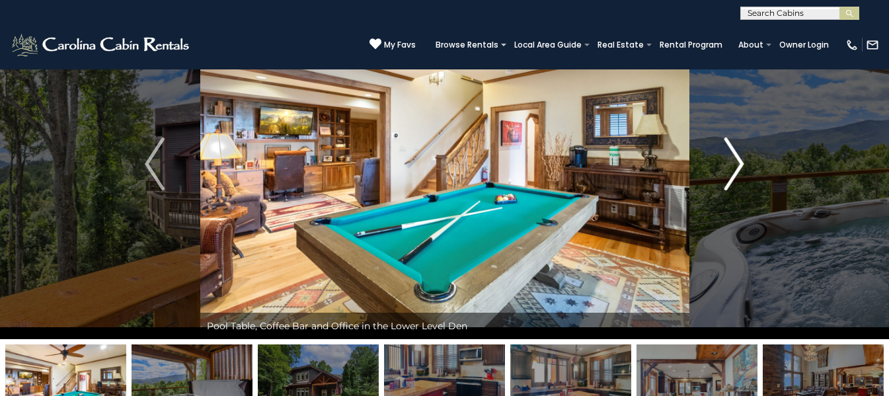
click at [739, 174] on img "Next" at bounding box center [735, 164] width 20 height 53
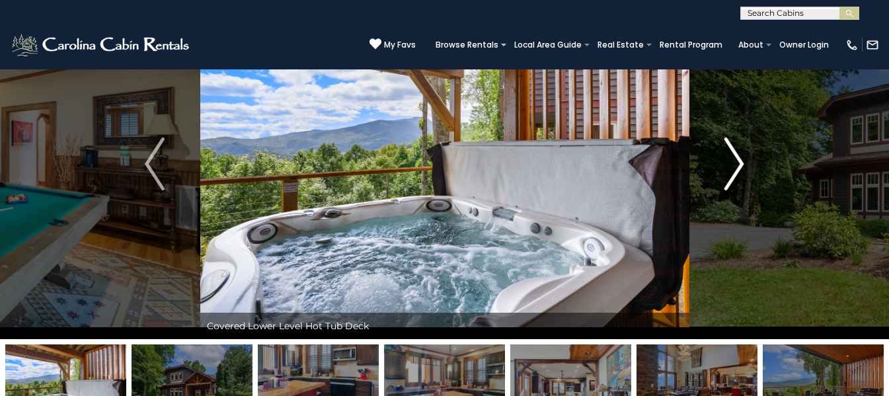
click at [739, 174] on img "Next" at bounding box center [735, 164] width 20 height 53
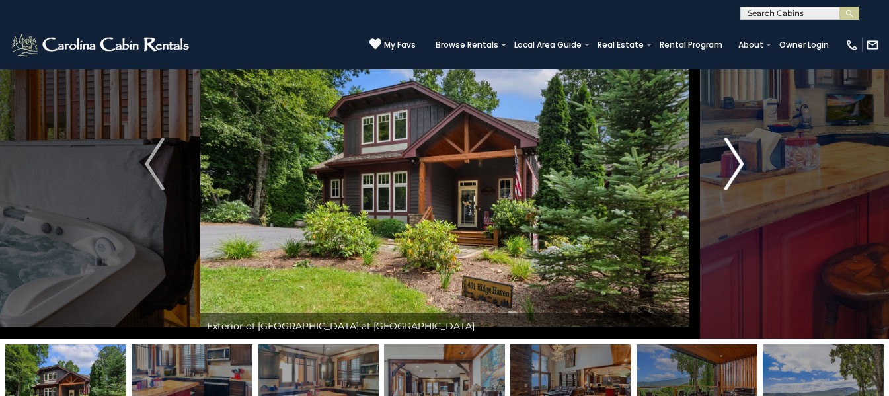
click at [739, 174] on img "Next" at bounding box center [735, 164] width 20 height 53
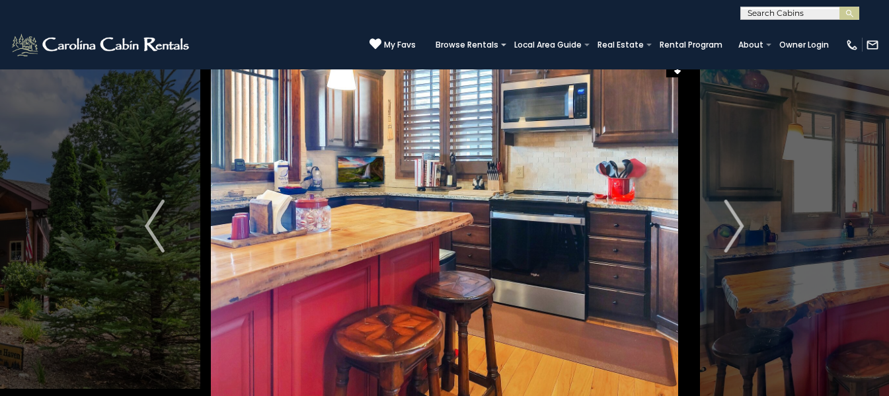
scroll to position [2, 0]
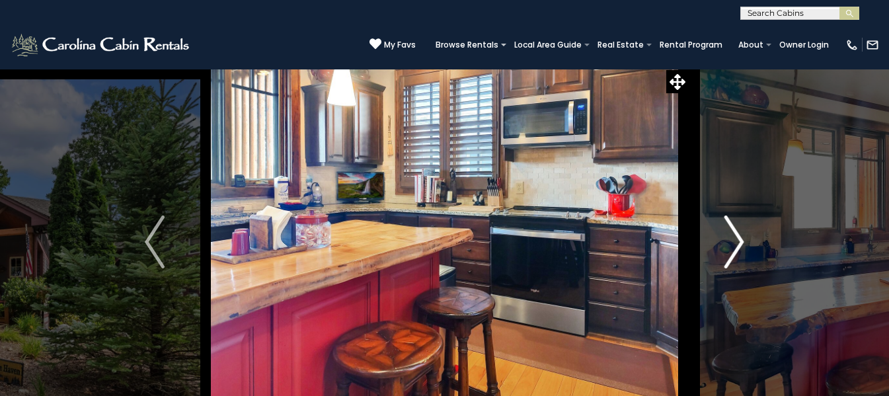
click at [736, 234] on img "Next" at bounding box center [735, 242] width 20 height 53
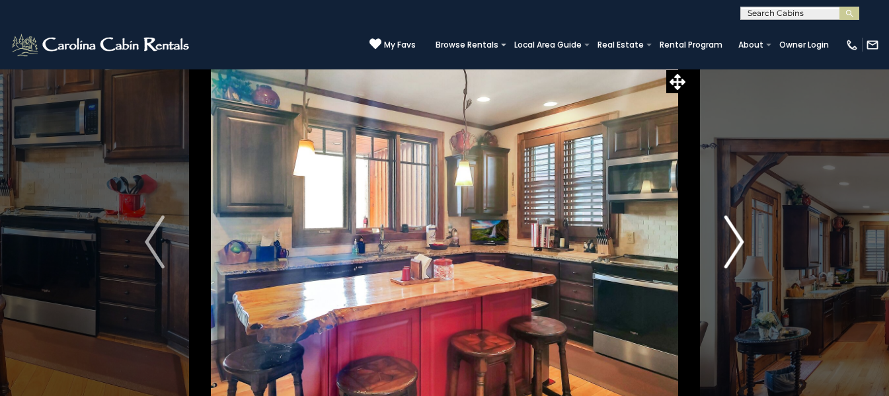
click at [736, 234] on img "Next" at bounding box center [735, 242] width 20 height 53
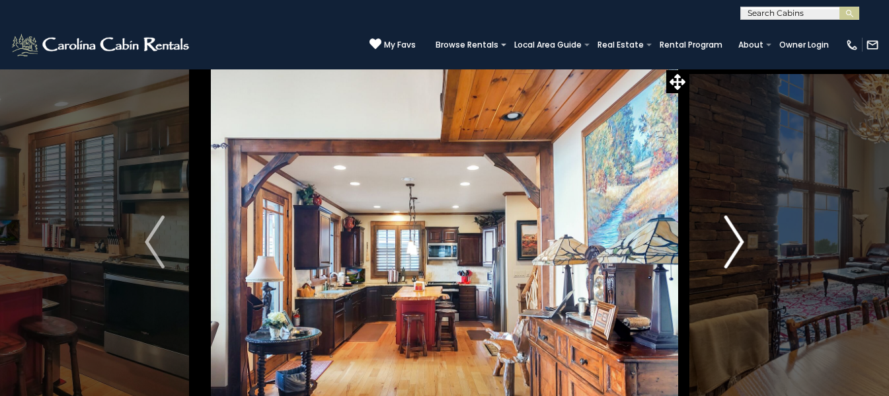
click at [736, 234] on img "Next" at bounding box center [735, 242] width 20 height 53
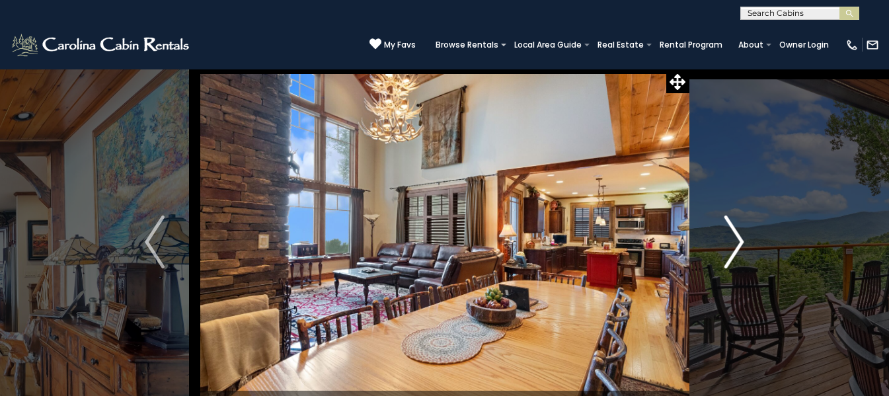
click at [736, 234] on img "Next" at bounding box center [735, 242] width 20 height 53
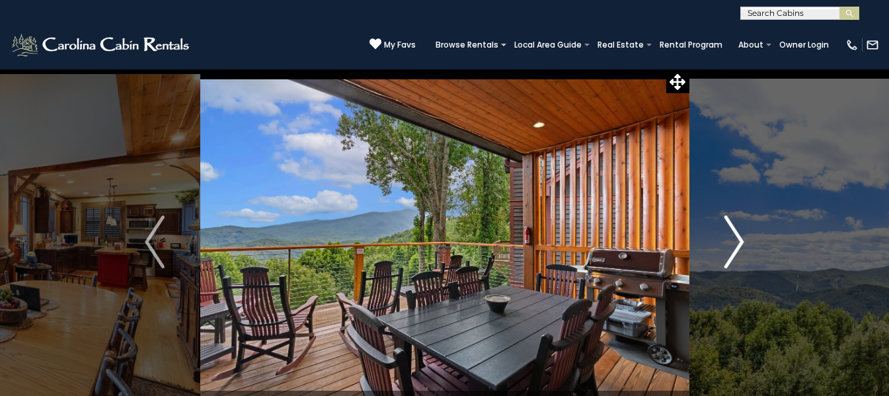
click at [736, 234] on img "Next" at bounding box center [735, 242] width 20 height 53
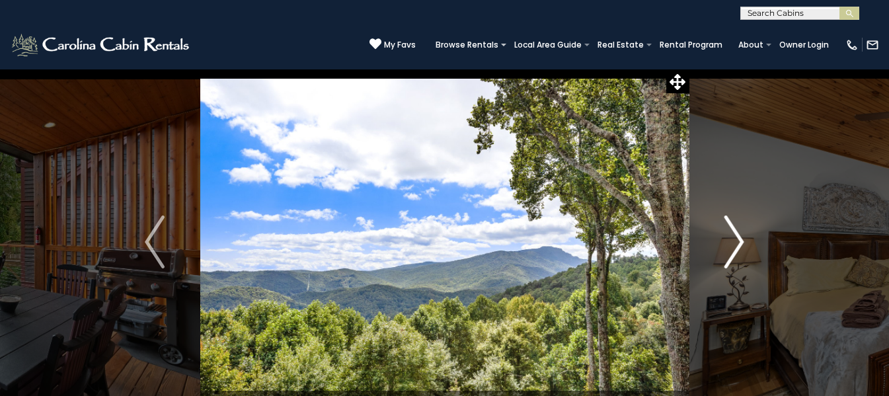
click at [736, 234] on img "Next" at bounding box center [735, 242] width 20 height 53
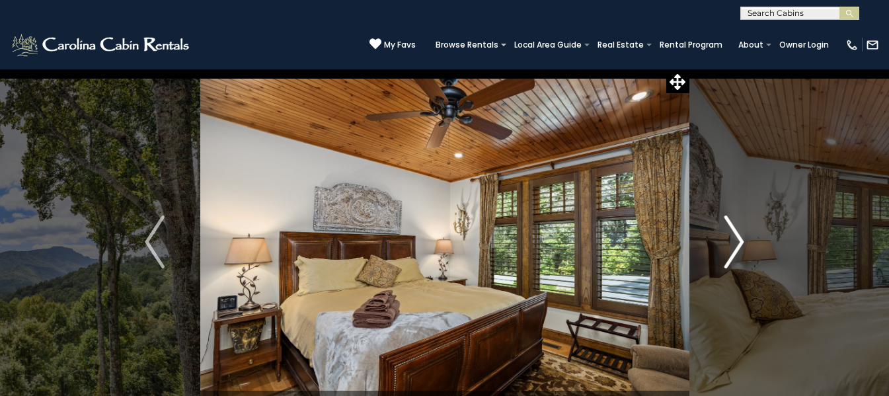
click at [736, 234] on img "Next" at bounding box center [735, 242] width 20 height 53
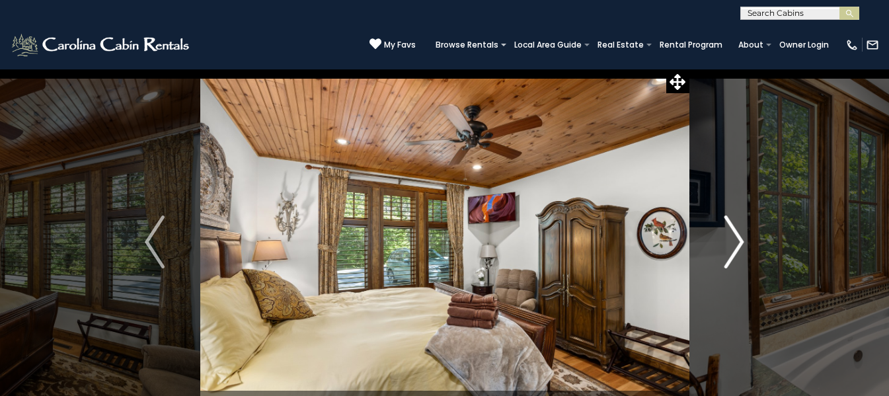
click at [736, 234] on img "Next" at bounding box center [735, 242] width 20 height 53
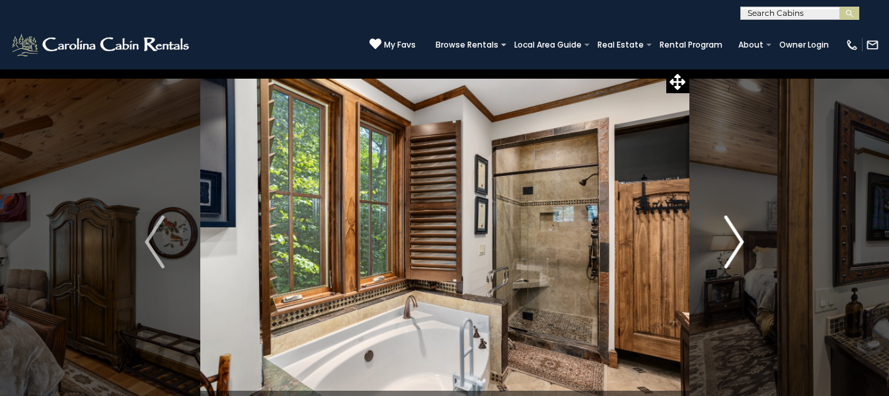
click at [736, 234] on img "Next" at bounding box center [735, 242] width 20 height 53
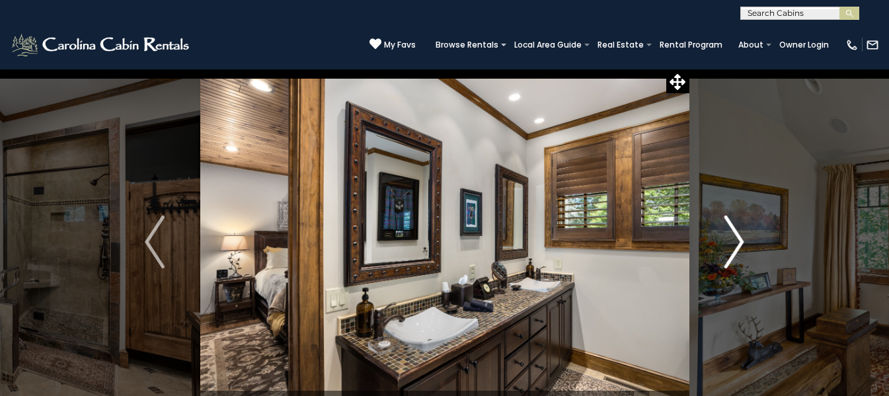
click at [736, 234] on img "Next" at bounding box center [735, 242] width 20 height 53
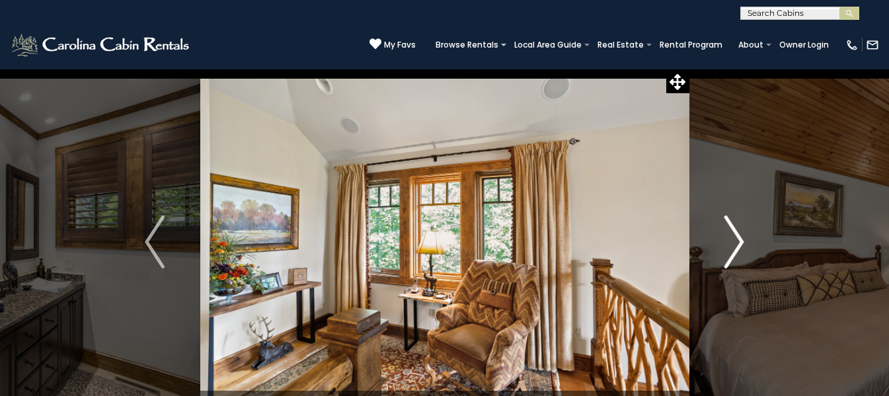
click at [736, 234] on img "Next" at bounding box center [735, 242] width 20 height 53
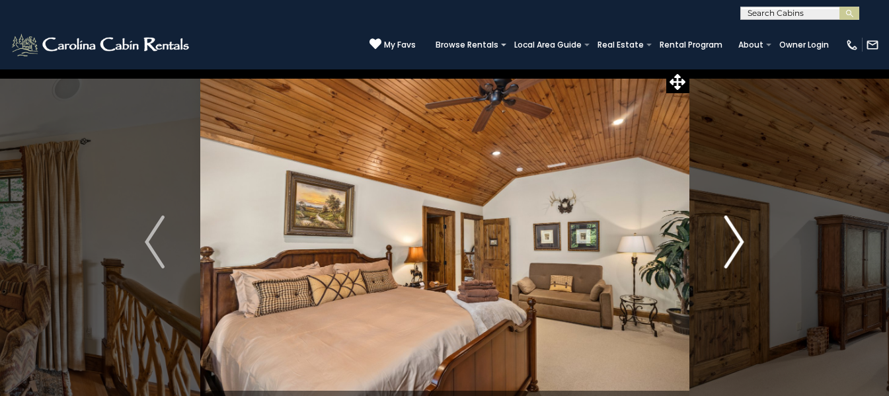
click at [736, 234] on img "Next" at bounding box center [735, 242] width 20 height 53
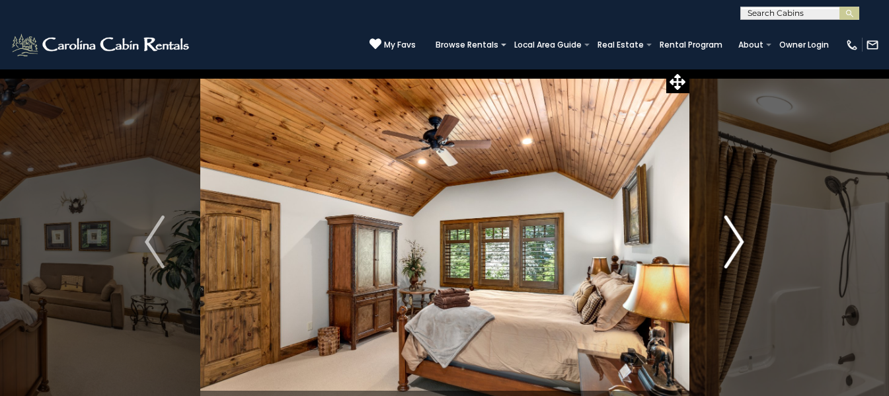
click at [736, 234] on img "Next" at bounding box center [735, 242] width 20 height 53
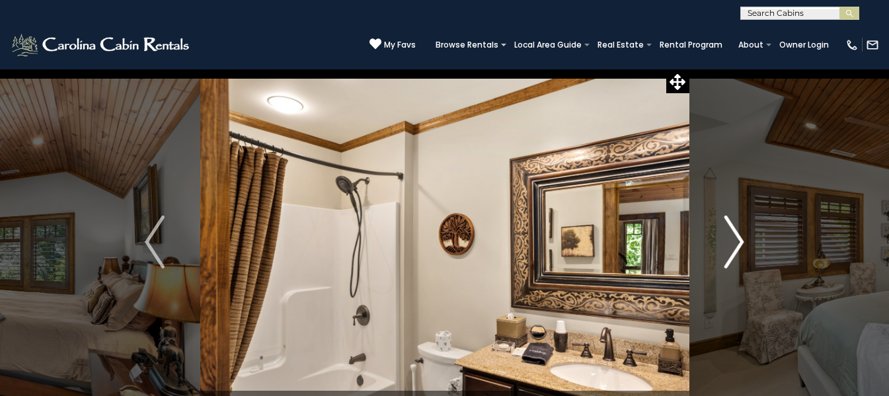
click at [736, 234] on img "Next" at bounding box center [735, 242] width 20 height 53
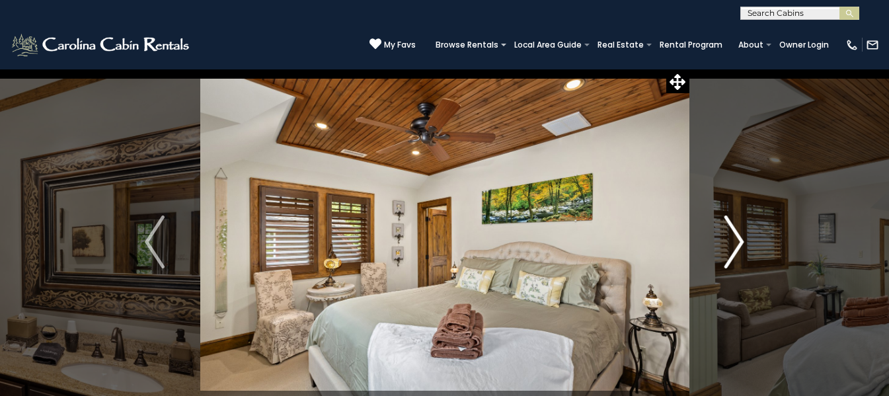
click at [736, 234] on img "Next" at bounding box center [735, 242] width 20 height 53
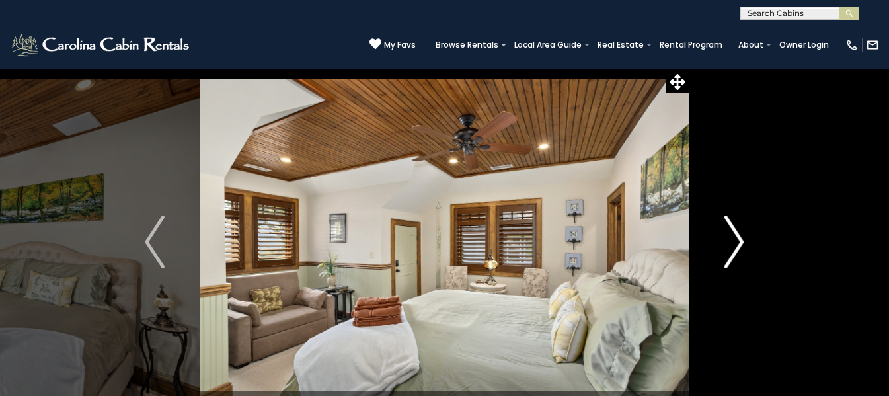
click at [736, 234] on img "Next" at bounding box center [735, 242] width 20 height 53
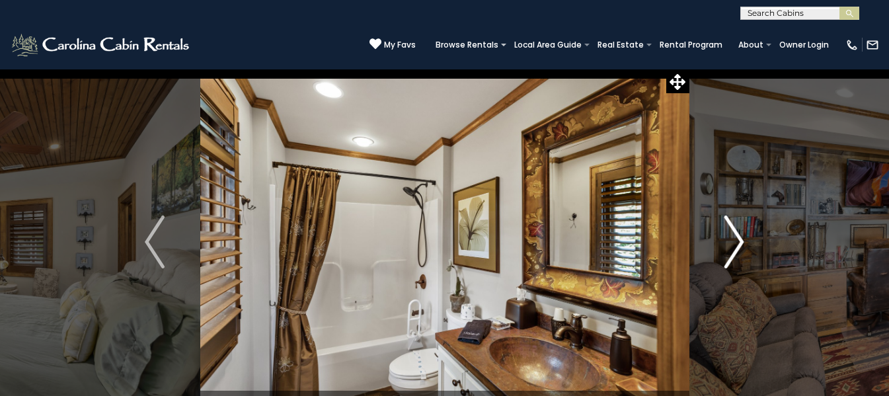
click at [736, 234] on img "Next" at bounding box center [735, 242] width 20 height 53
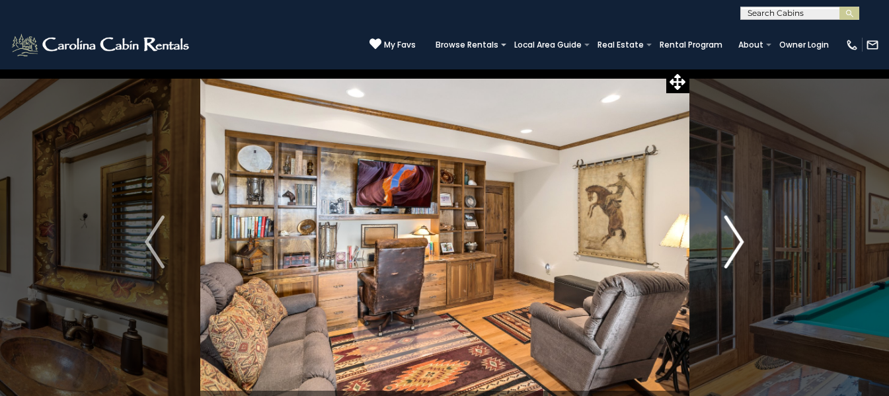
click at [736, 234] on img "Next" at bounding box center [735, 242] width 20 height 53
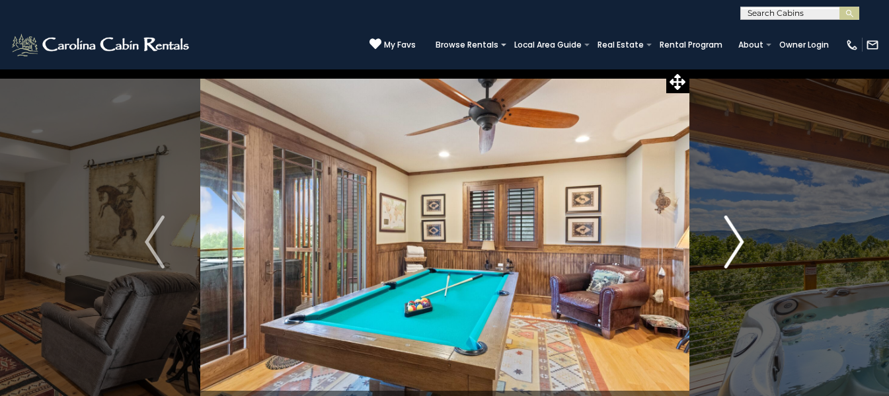
click at [736, 234] on img "Next" at bounding box center [735, 242] width 20 height 53
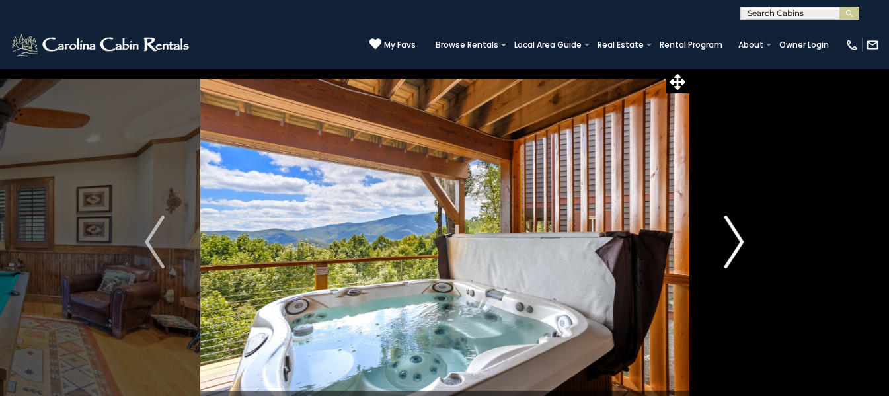
click at [736, 234] on img "Next" at bounding box center [735, 242] width 20 height 53
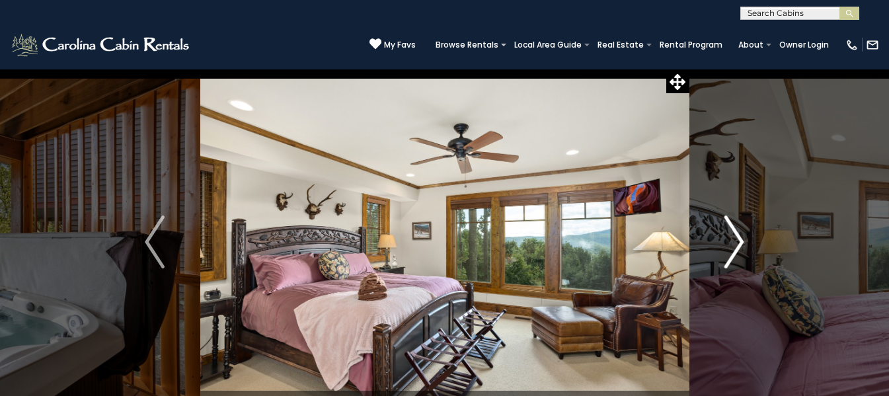
click at [736, 234] on img "Next" at bounding box center [735, 242] width 20 height 53
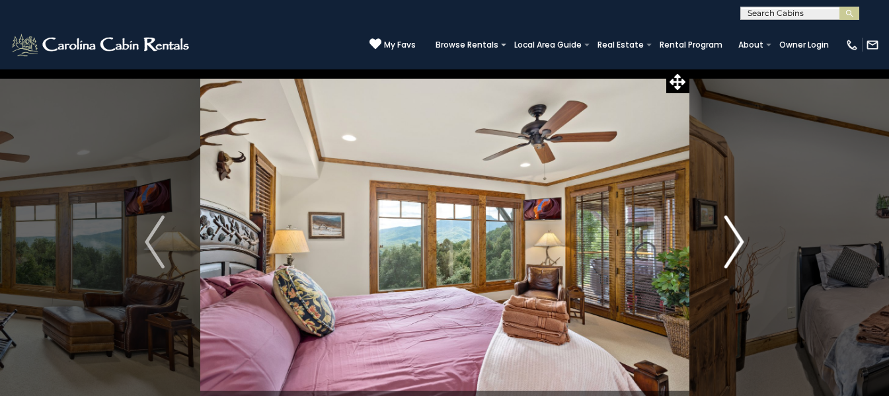
click at [736, 234] on img "Next" at bounding box center [735, 242] width 20 height 53
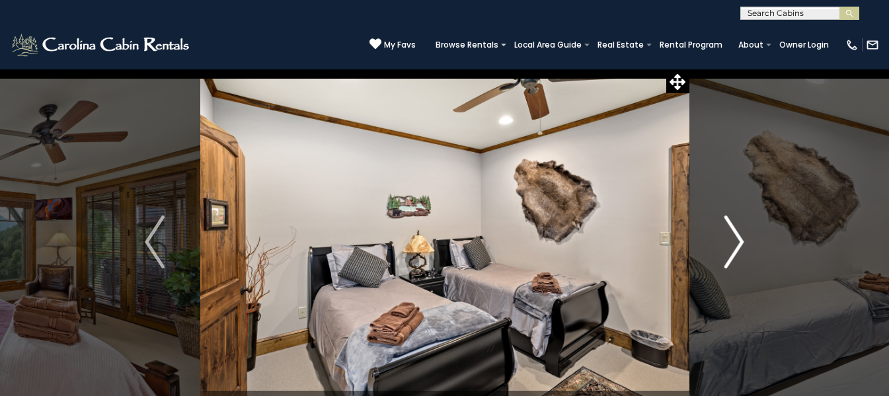
click at [736, 234] on img "Next" at bounding box center [735, 242] width 20 height 53
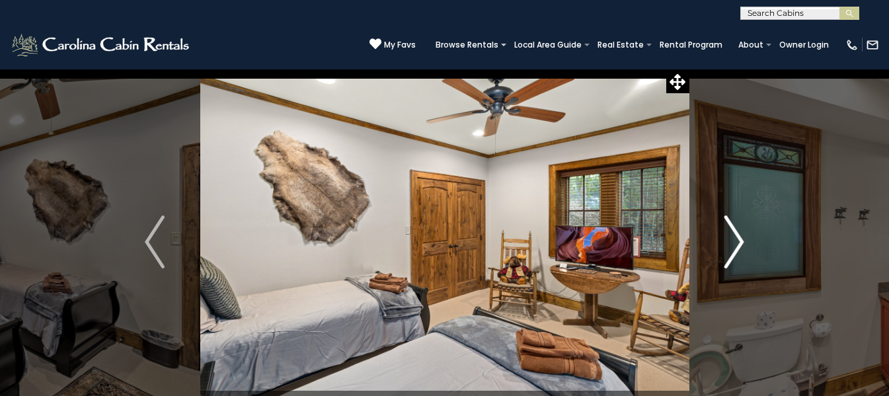
click at [736, 234] on img "Next" at bounding box center [735, 242] width 20 height 53
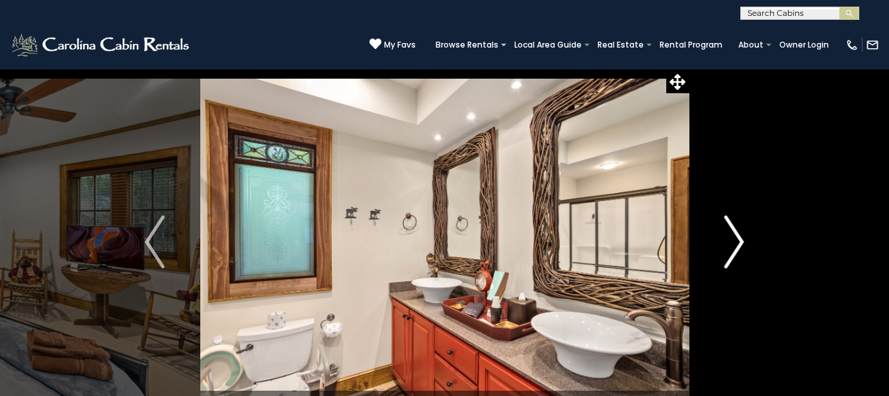
click at [736, 234] on img "Next" at bounding box center [735, 242] width 20 height 53
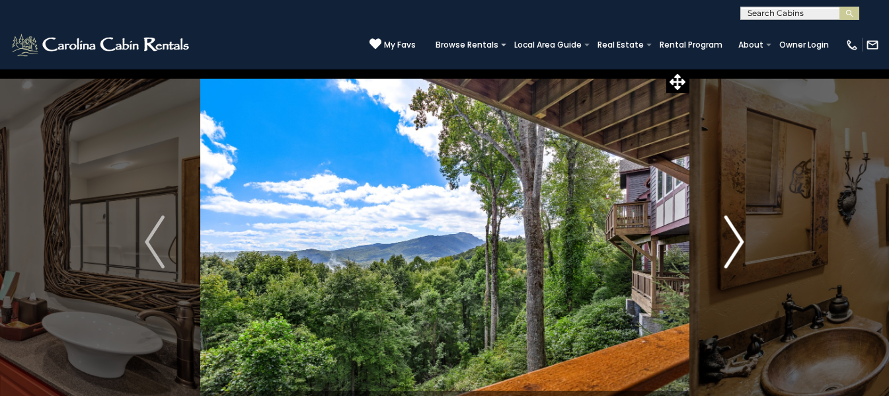
click at [736, 234] on img "Next" at bounding box center [735, 242] width 20 height 53
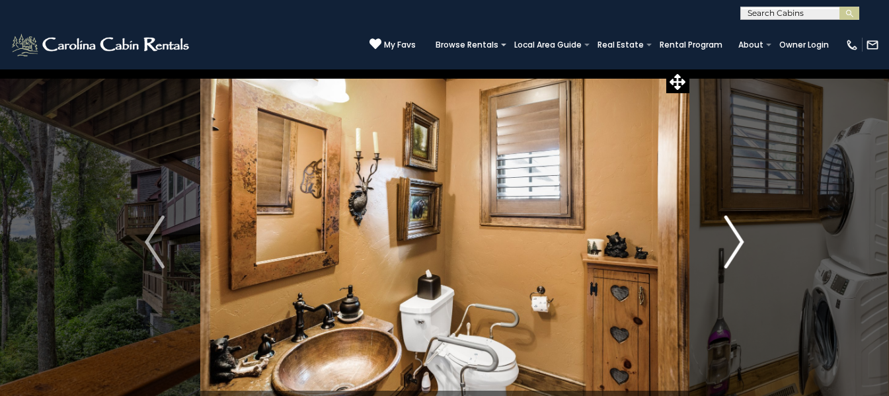
click at [736, 234] on img "Next" at bounding box center [735, 242] width 20 height 53
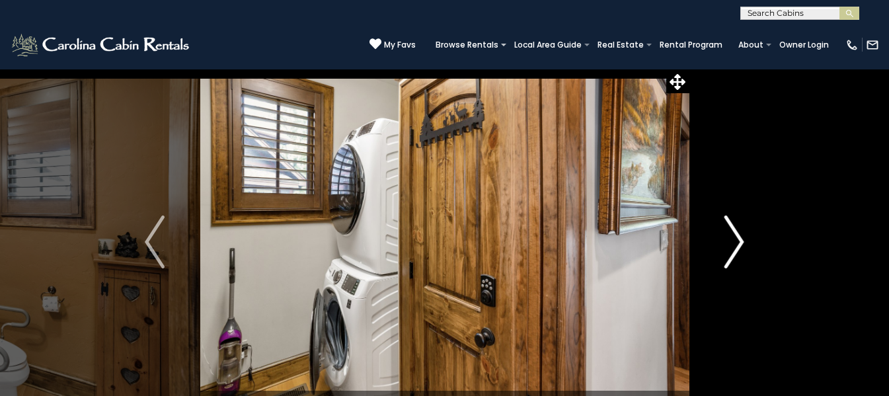
click at [736, 234] on img "Next" at bounding box center [735, 242] width 20 height 53
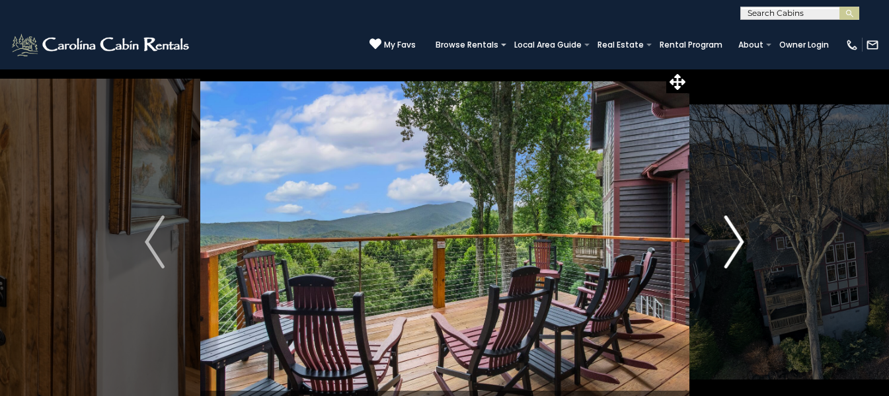
click at [736, 234] on img "Next" at bounding box center [735, 242] width 20 height 53
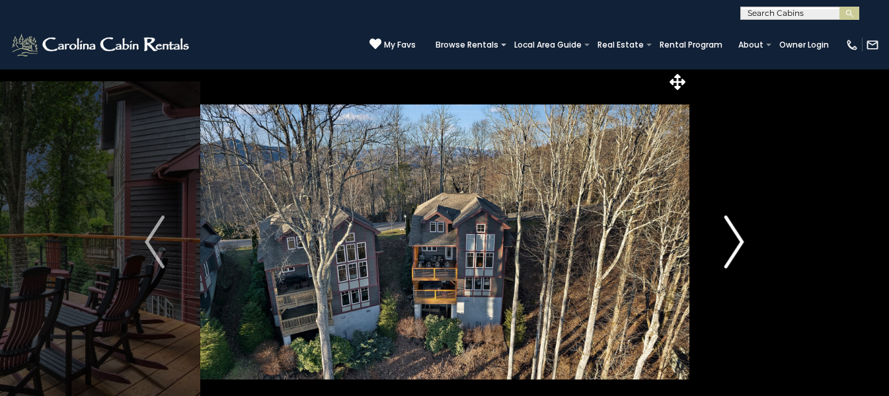
click at [736, 234] on img "Next" at bounding box center [735, 242] width 20 height 53
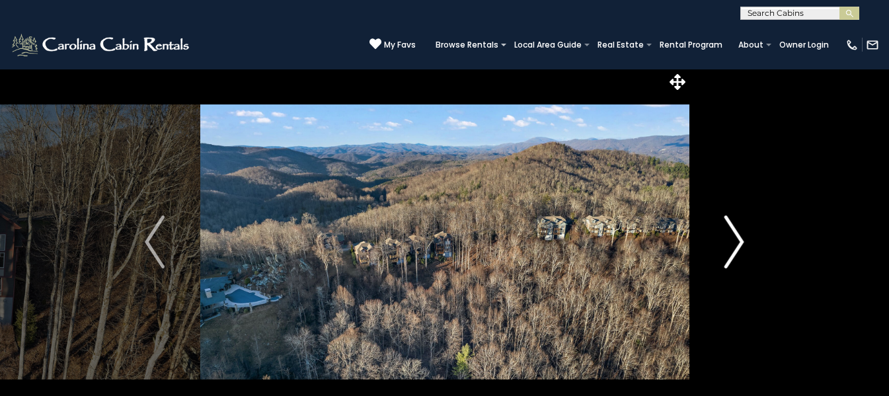
click at [736, 234] on img "Next" at bounding box center [735, 242] width 20 height 53
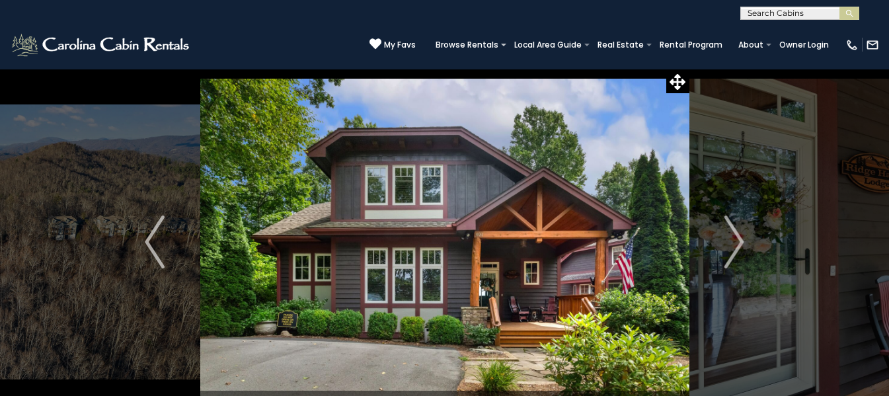
scroll to position [0, 0]
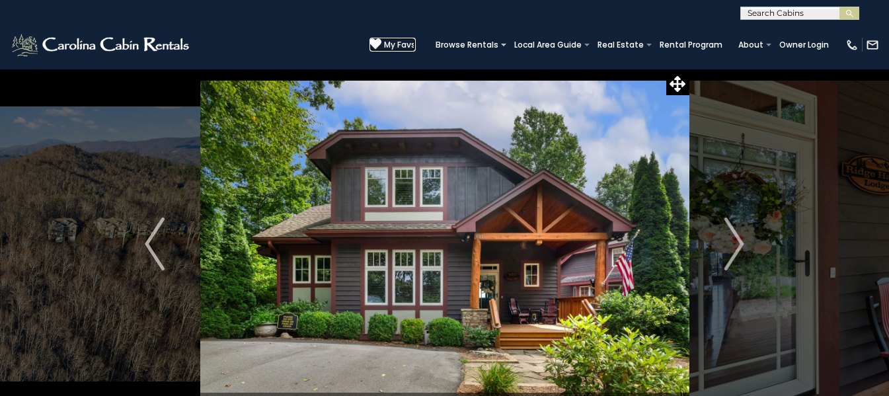
click at [384, 40] on span "My Favs" at bounding box center [400, 45] width 32 height 12
